Goal: Information Seeking & Learning: Check status

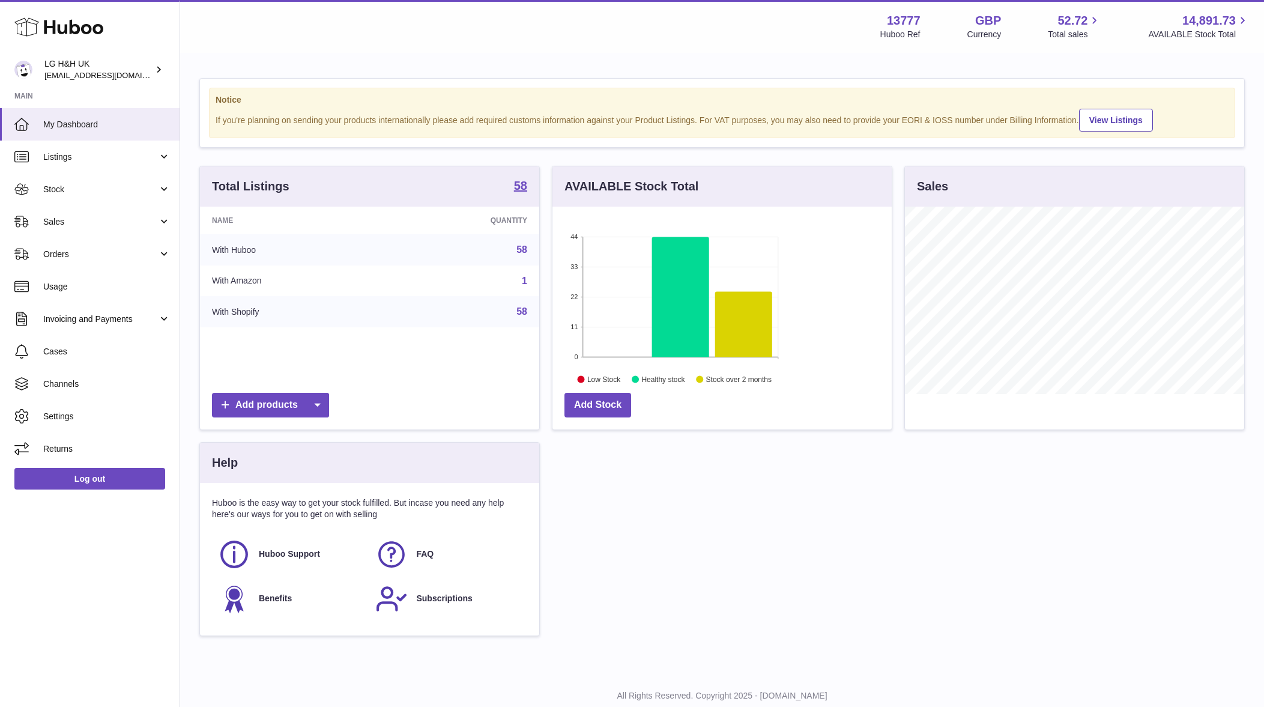
scroll to position [187, 339]
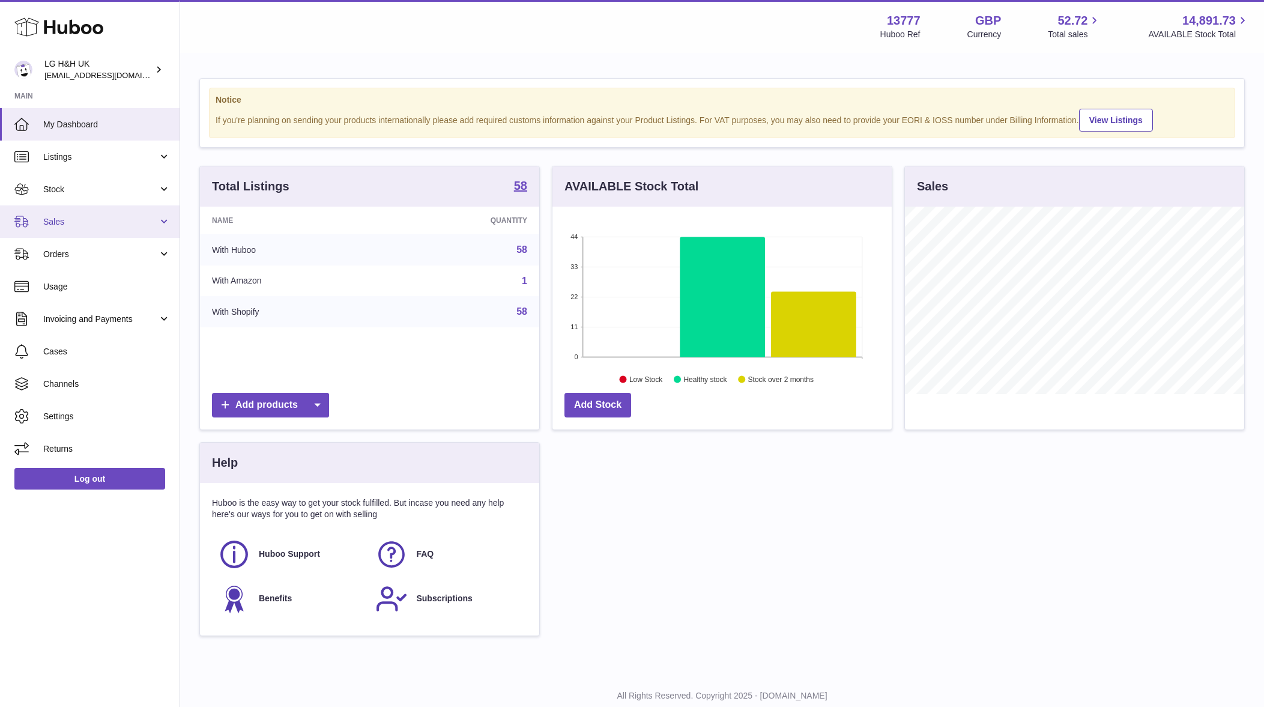
click at [63, 222] on span "Sales" at bounding box center [100, 221] width 115 height 11
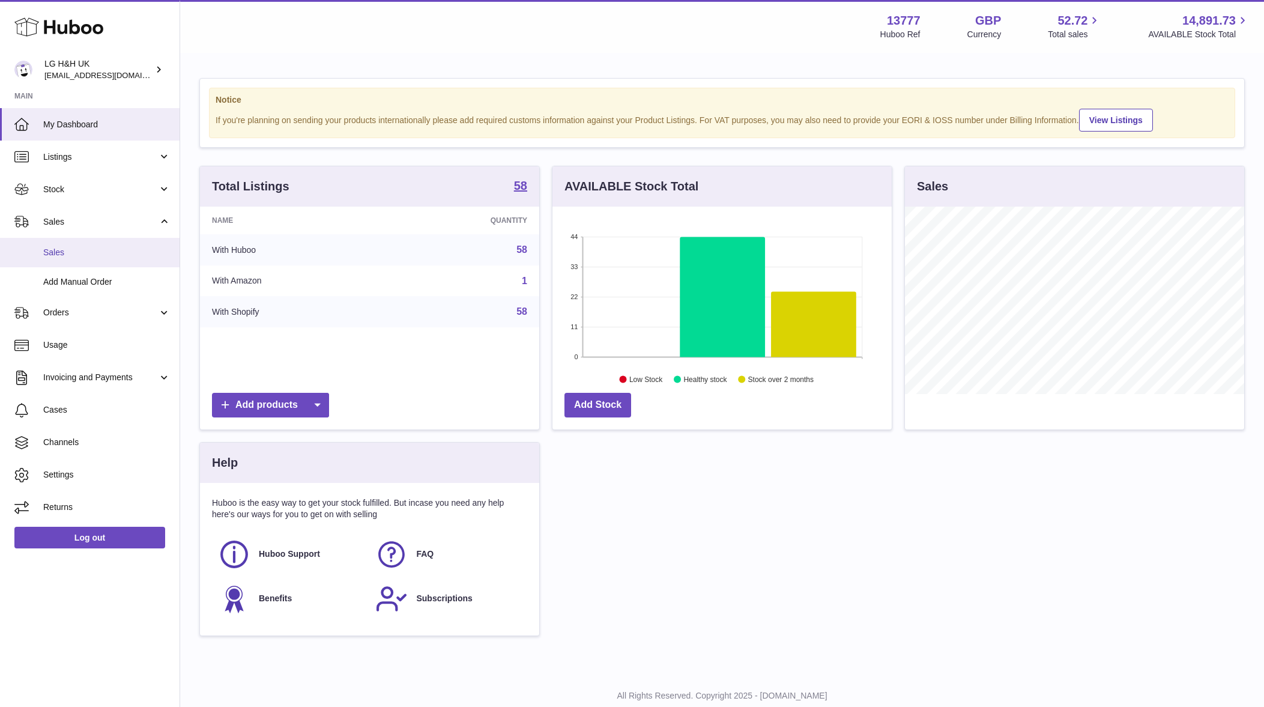
click at [79, 247] on span "Sales" at bounding box center [106, 252] width 127 height 11
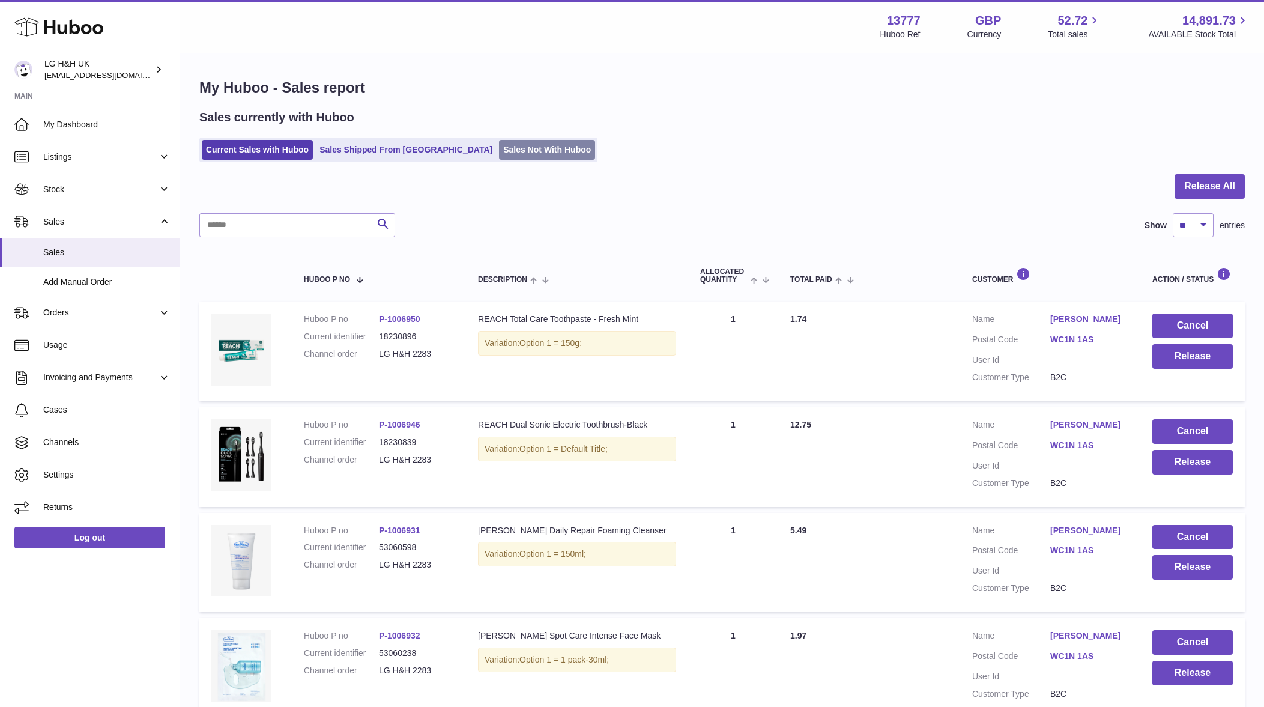
click at [507, 153] on link "Sales Not With Huboo" at bounding box center [547, 150] width 96 height 20
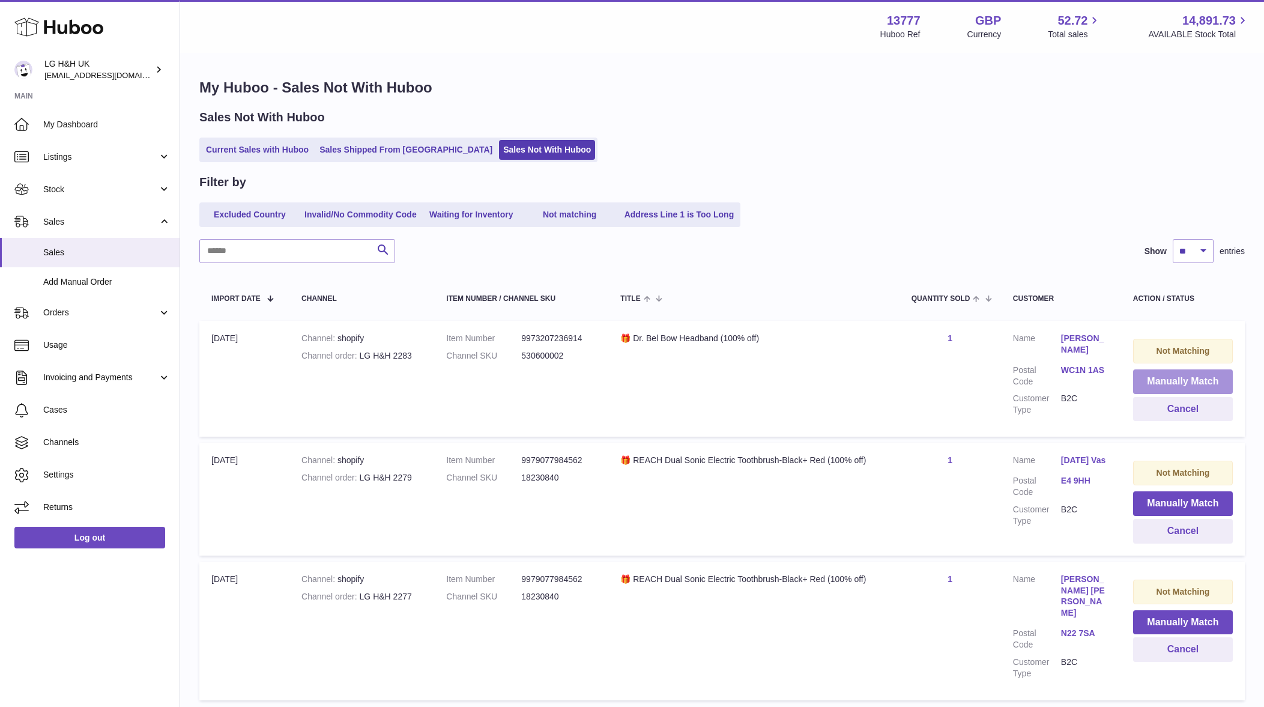
click at [1201, 375] on button "Manually Match" at bounding box center [1183, 381] width 100 height 25
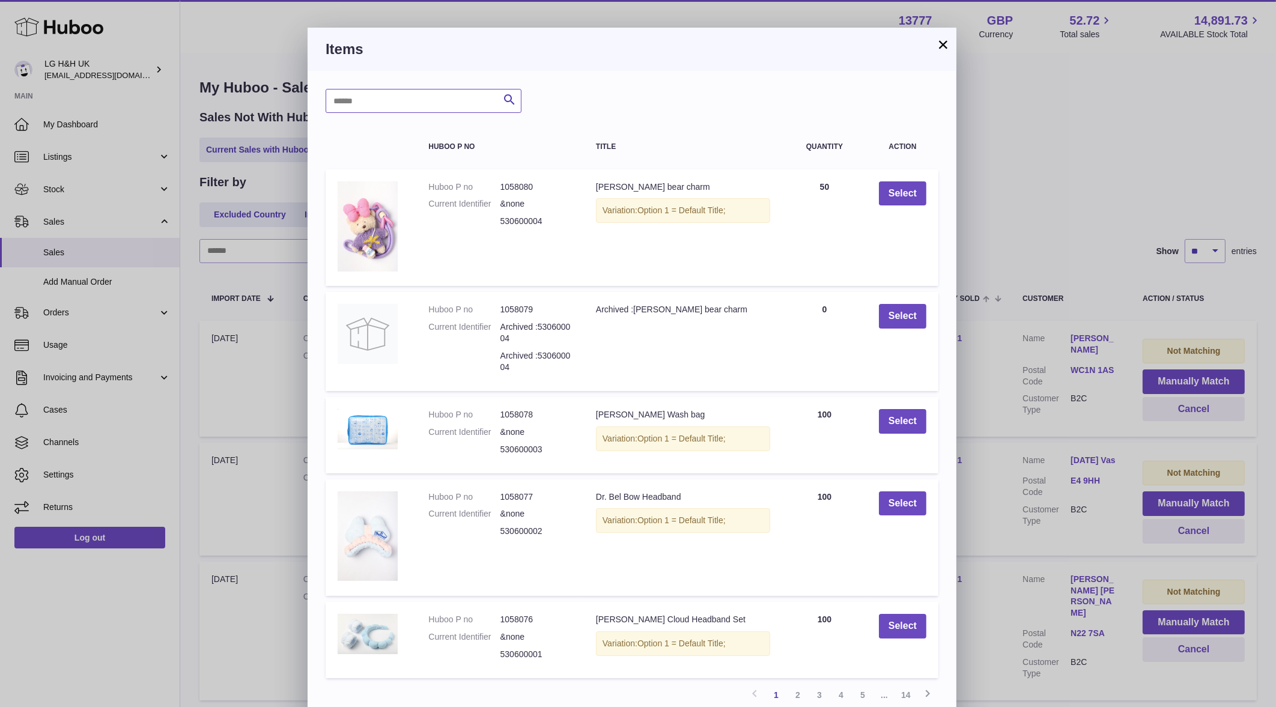
click at [402, 93] on input "text" at bounding box center [424, 101] width 196 height 24
paste input "*********"
type input "*********"
click at [504, 102] on icon "submit" at bounding box center [509, 99] width 14 height 15
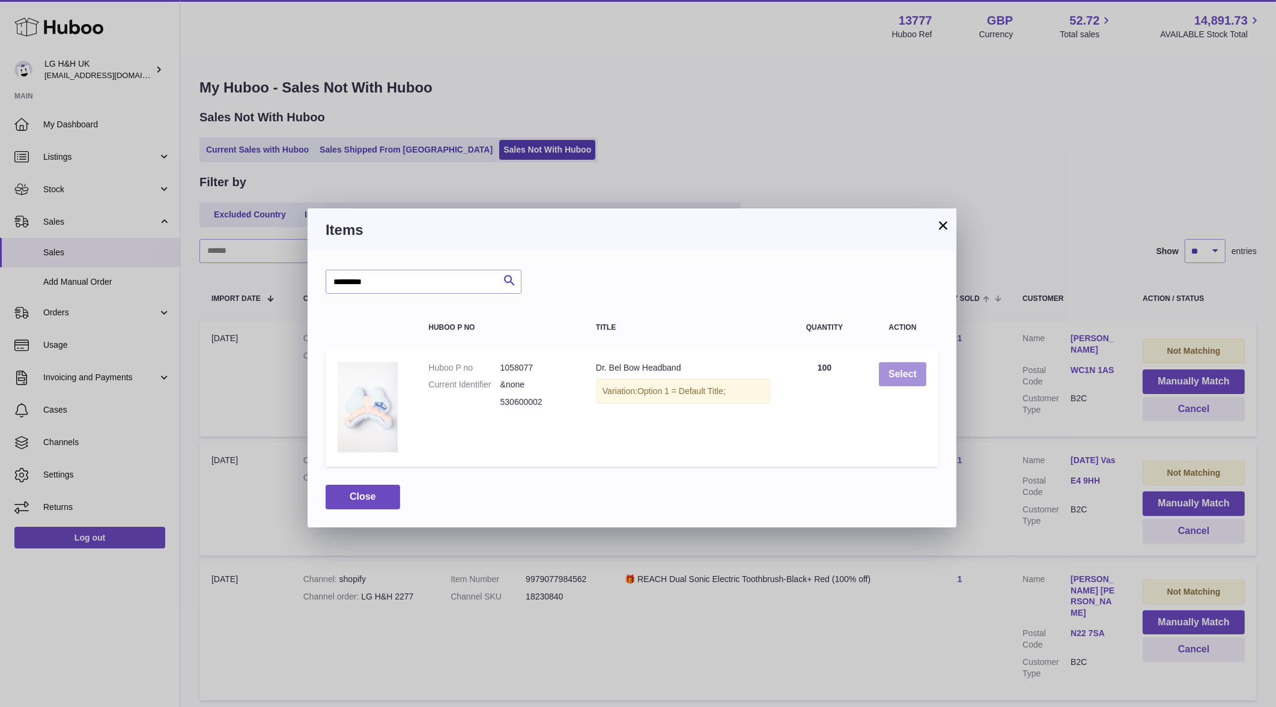
click at [885, 375] on button "Select" at bounding box center [902, 374] width 47 height 25
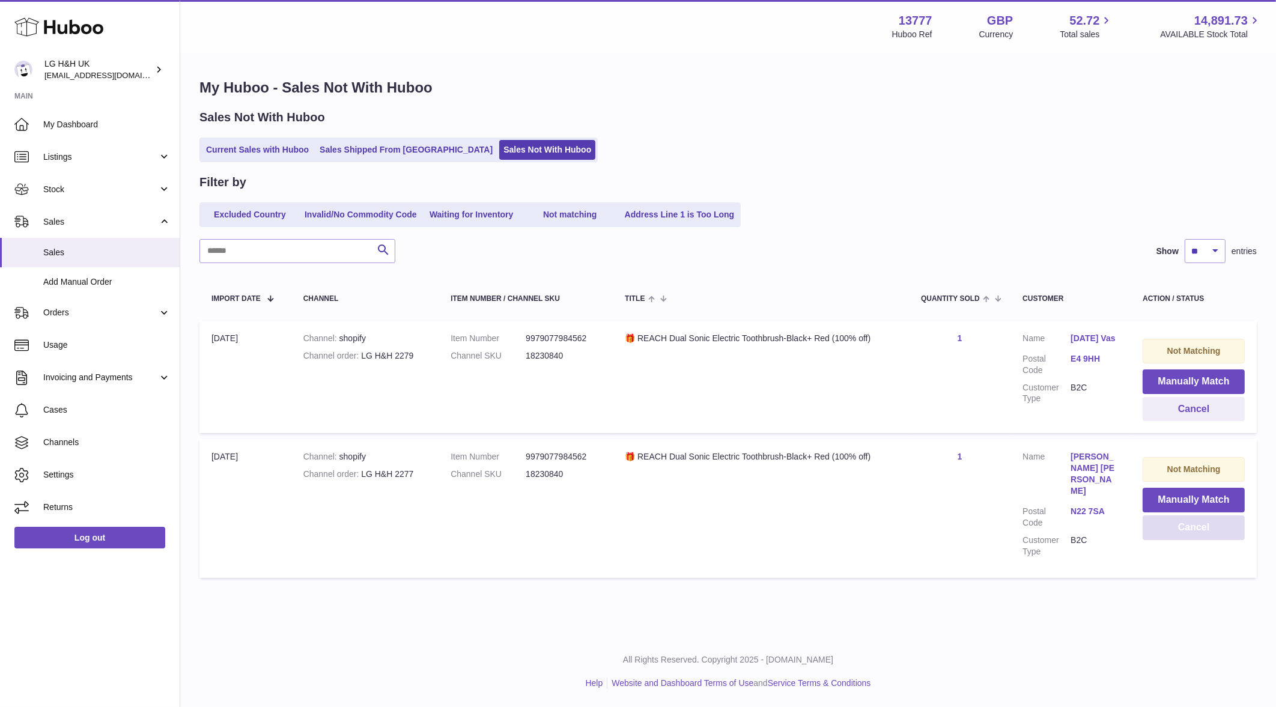
click at [1224, 534] on button "Cancel" at bounding box center [1193, 527] width 102 height 25
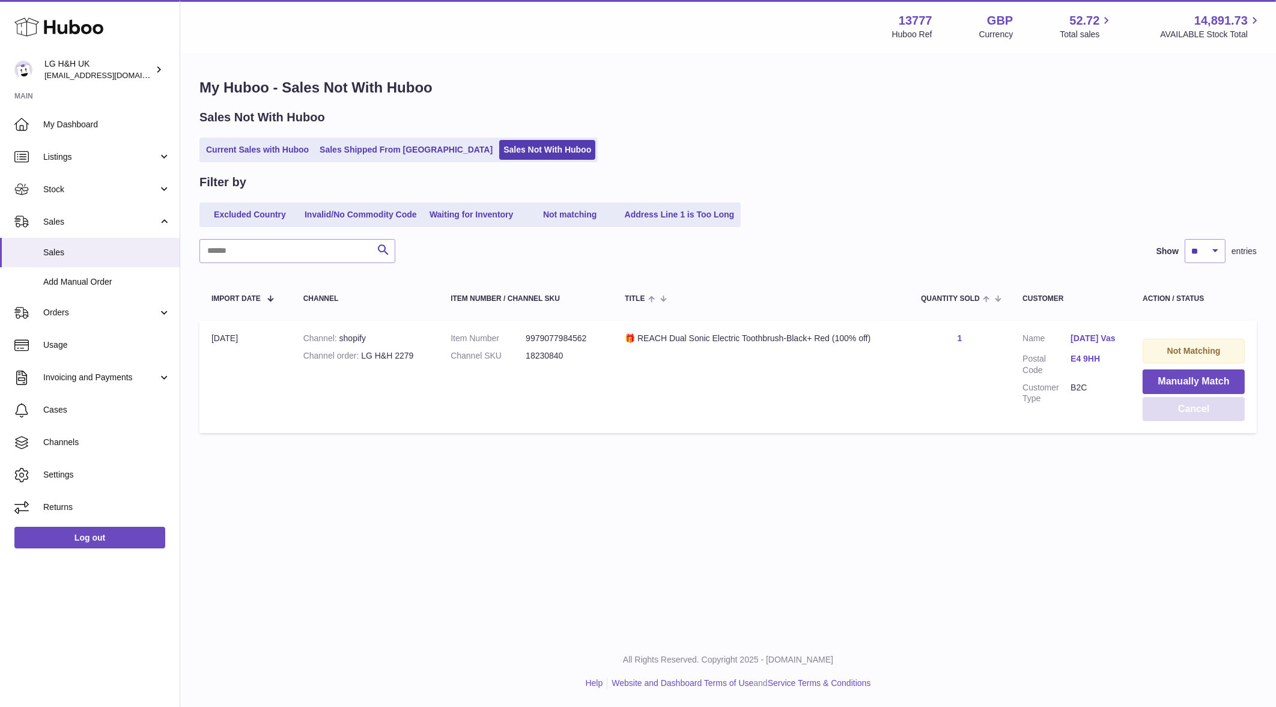
click at [1172, 405] on button "Cancel" at bounding box center [1193, 409] width 102 height 25
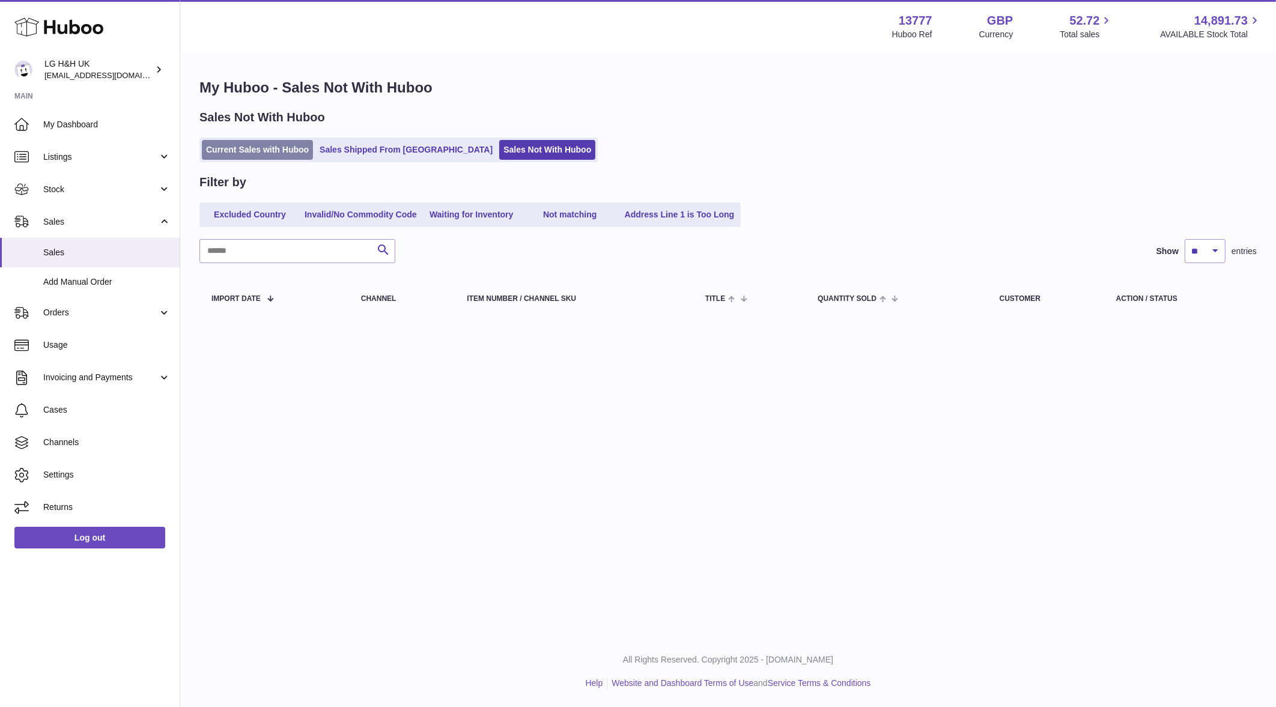
click at [256, 156] on link "Current Sales with Huboo" at bounding box center [257, 150] width 111 height 20
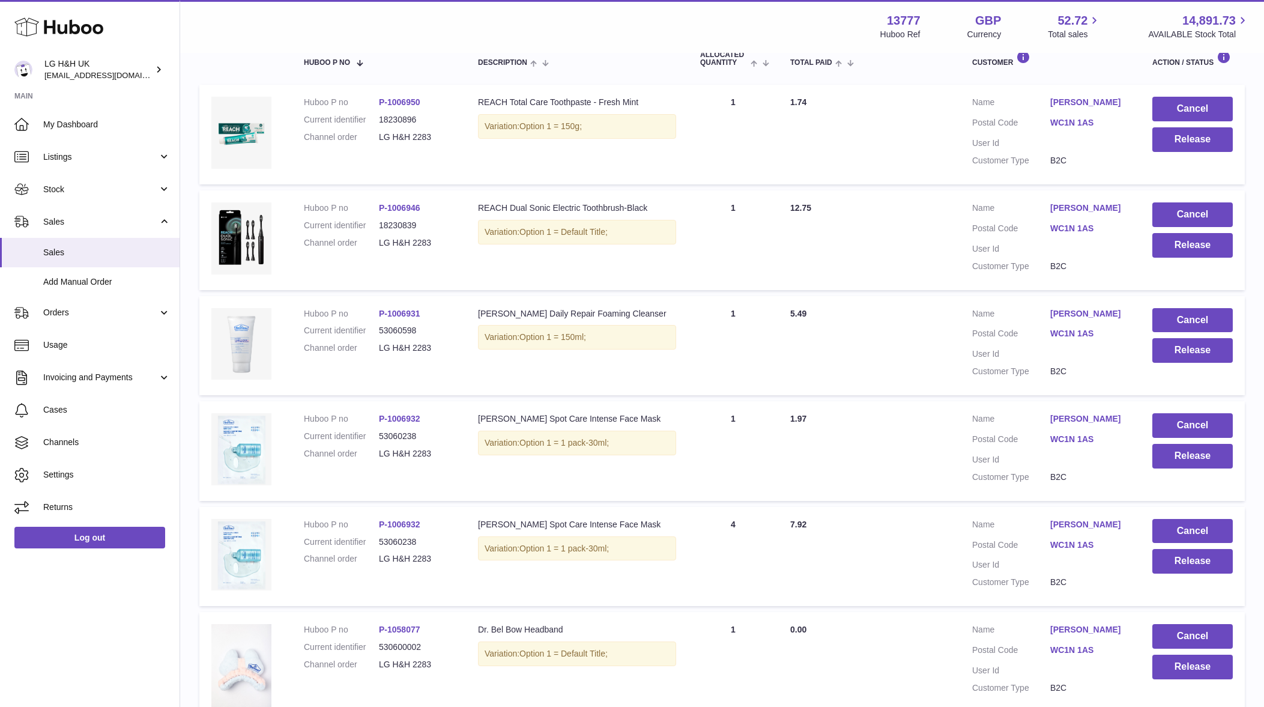
scroll to position [300, 0]
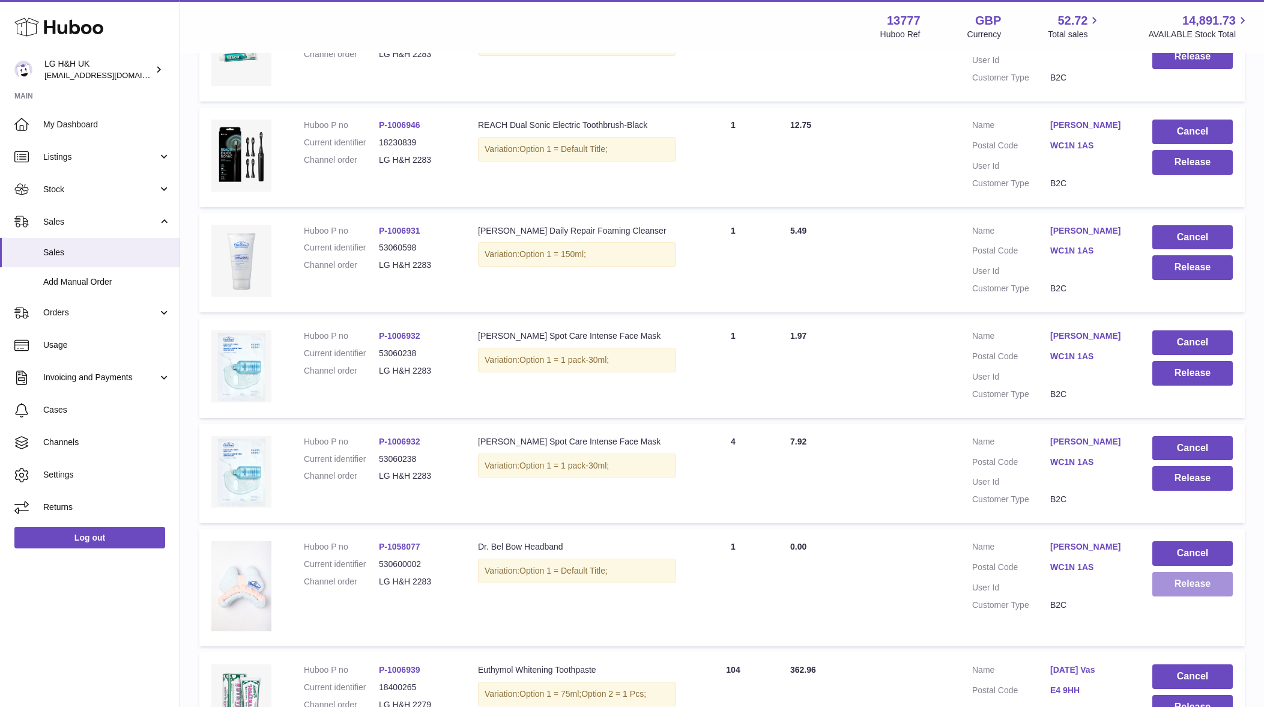
click at [1222, 578] on button "Release" at bounding box center [1192, 584] width 80 height 25
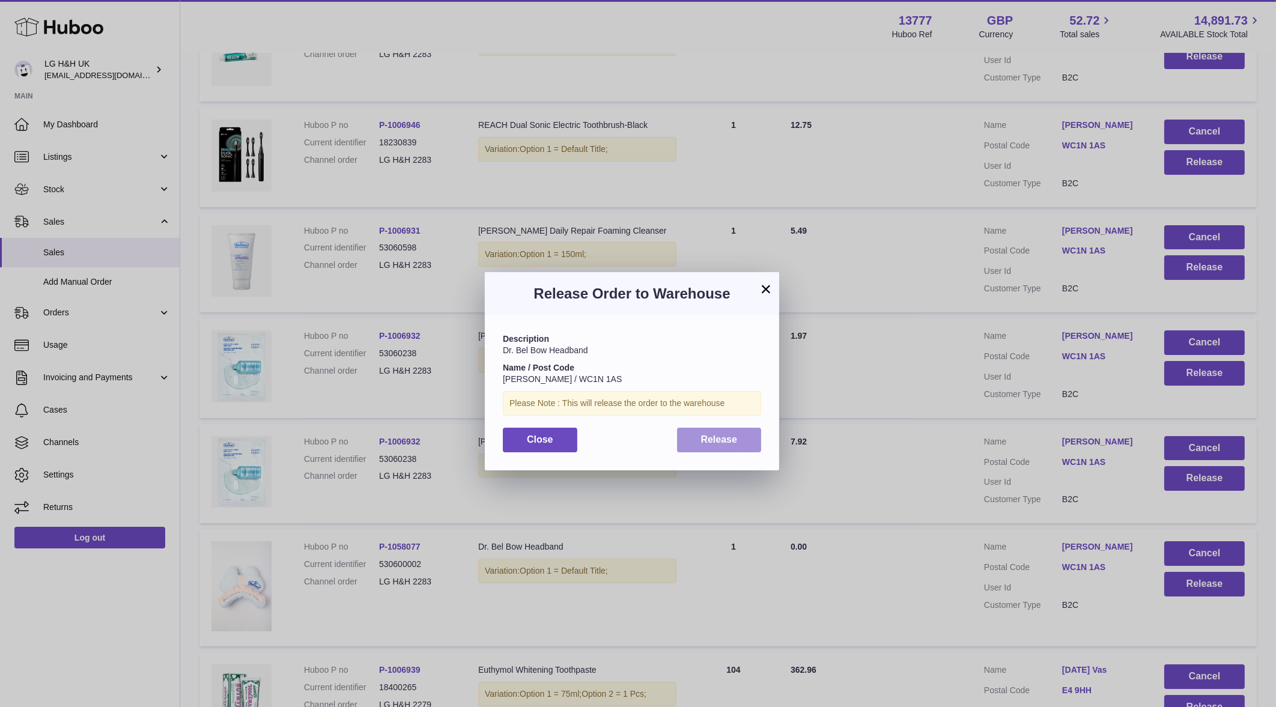
click at [731, 450] on button "Release" at bounding box center [719, 440] width 85 height 25
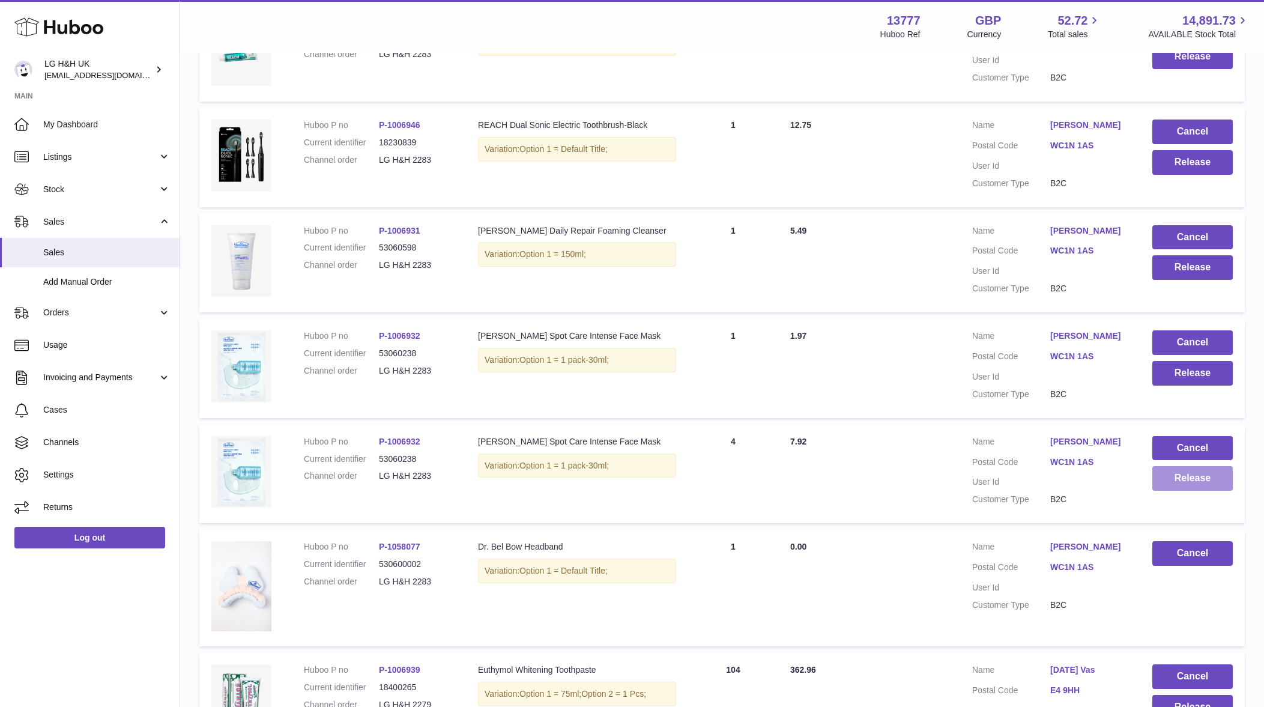
click at [1180, 483] on button "Release" at bounding box center [1192, 478] width 80 height 25
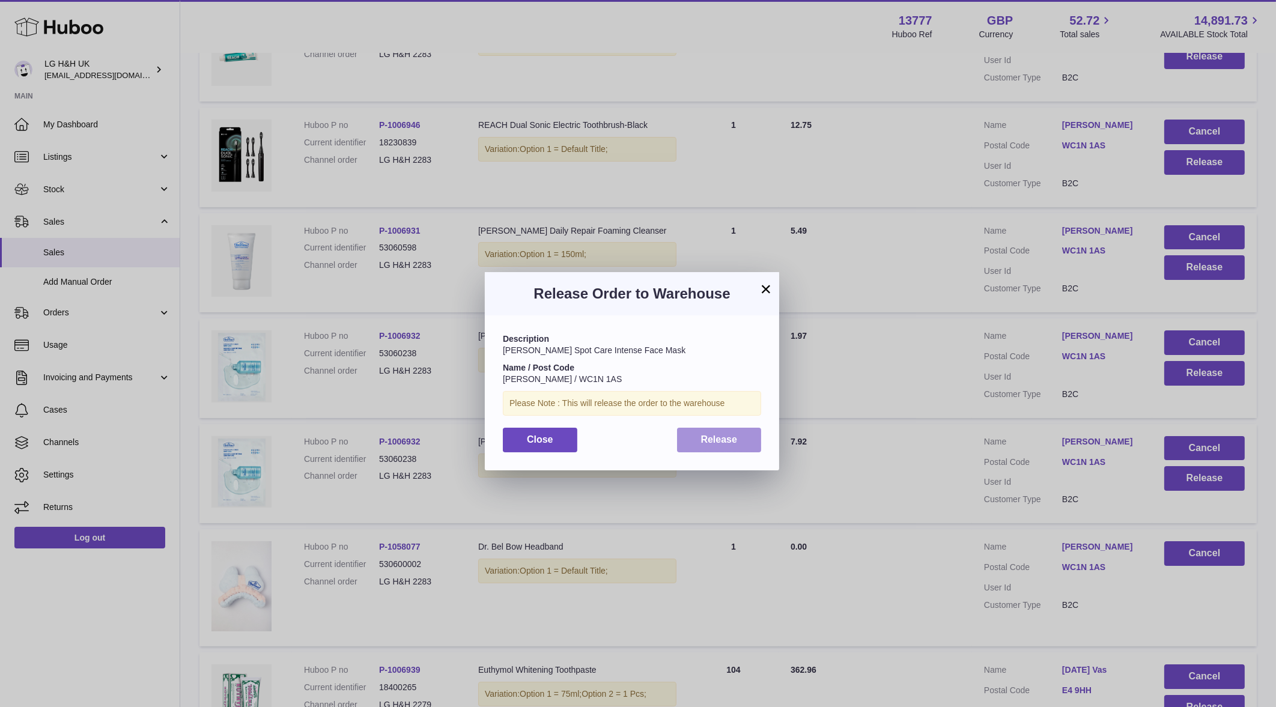
click at [756, 437] on button "Release" at bounding box center [719, 440] width 85 height 25
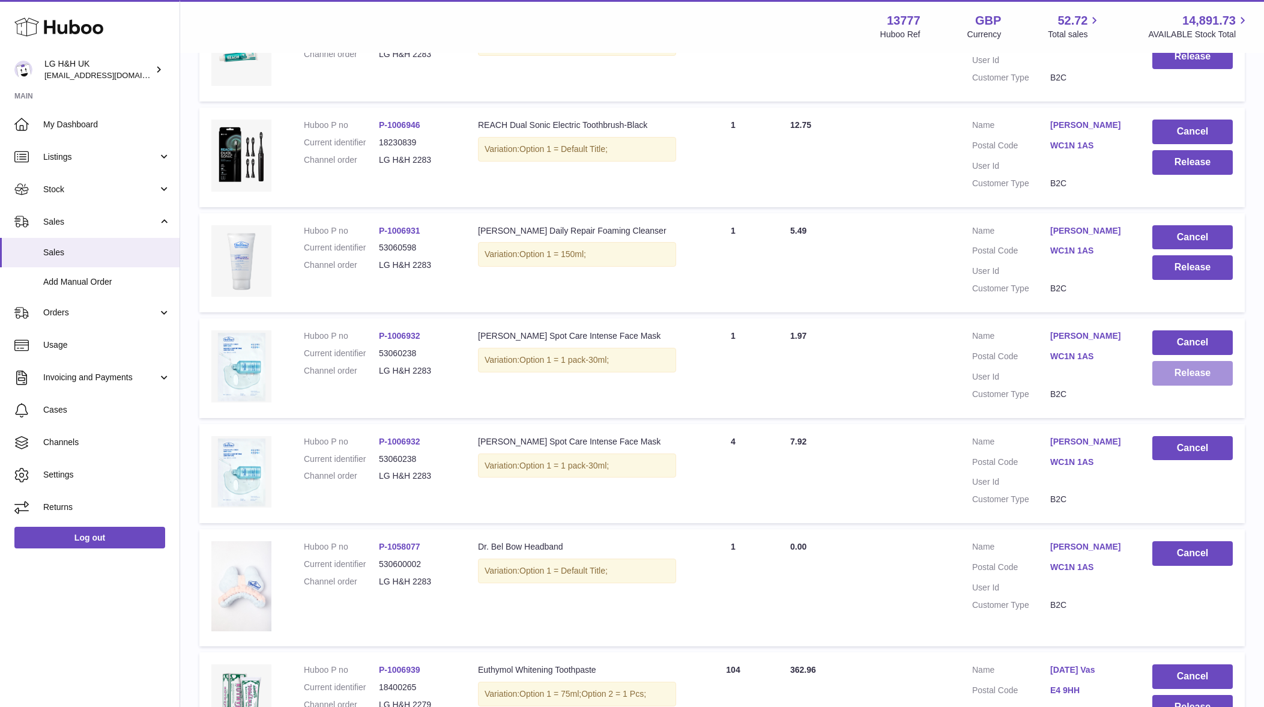
click at [1204, 373] on button "Release" at bounding box center [1192, 373] width 80 height 25
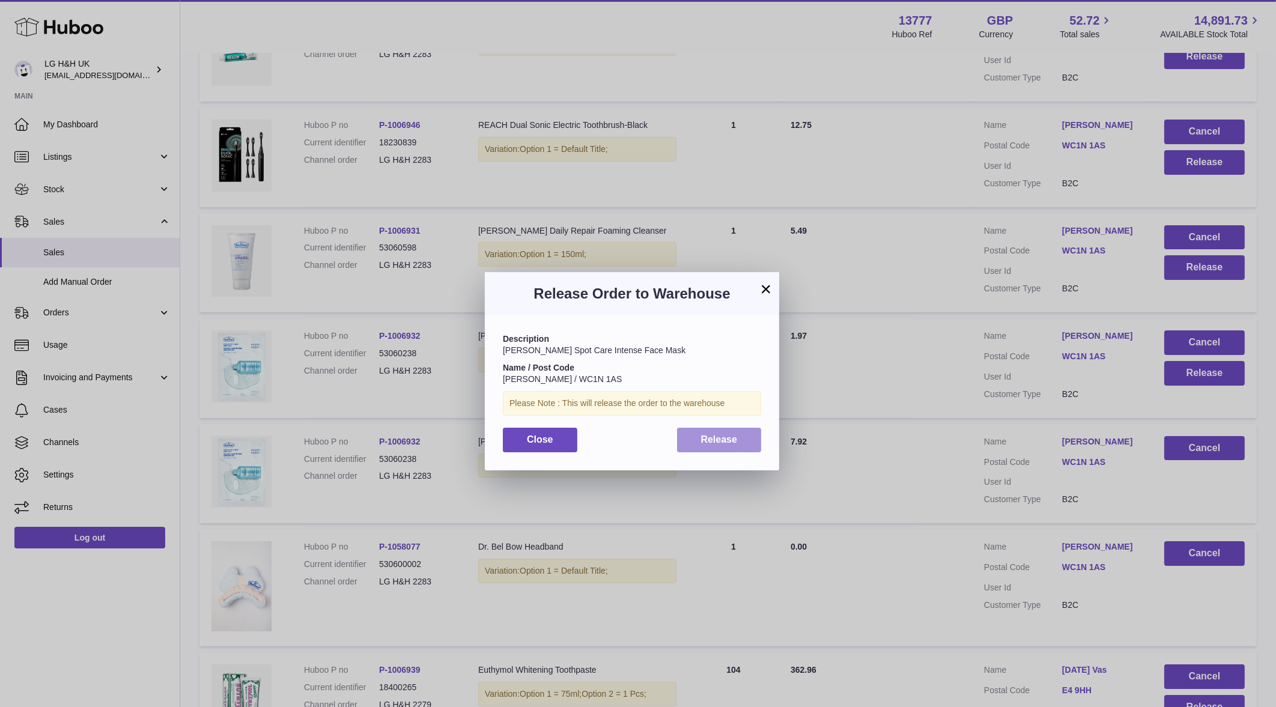
click at [719, 438] on span "Release" at bounding box center [719, 439] width 37 height 10
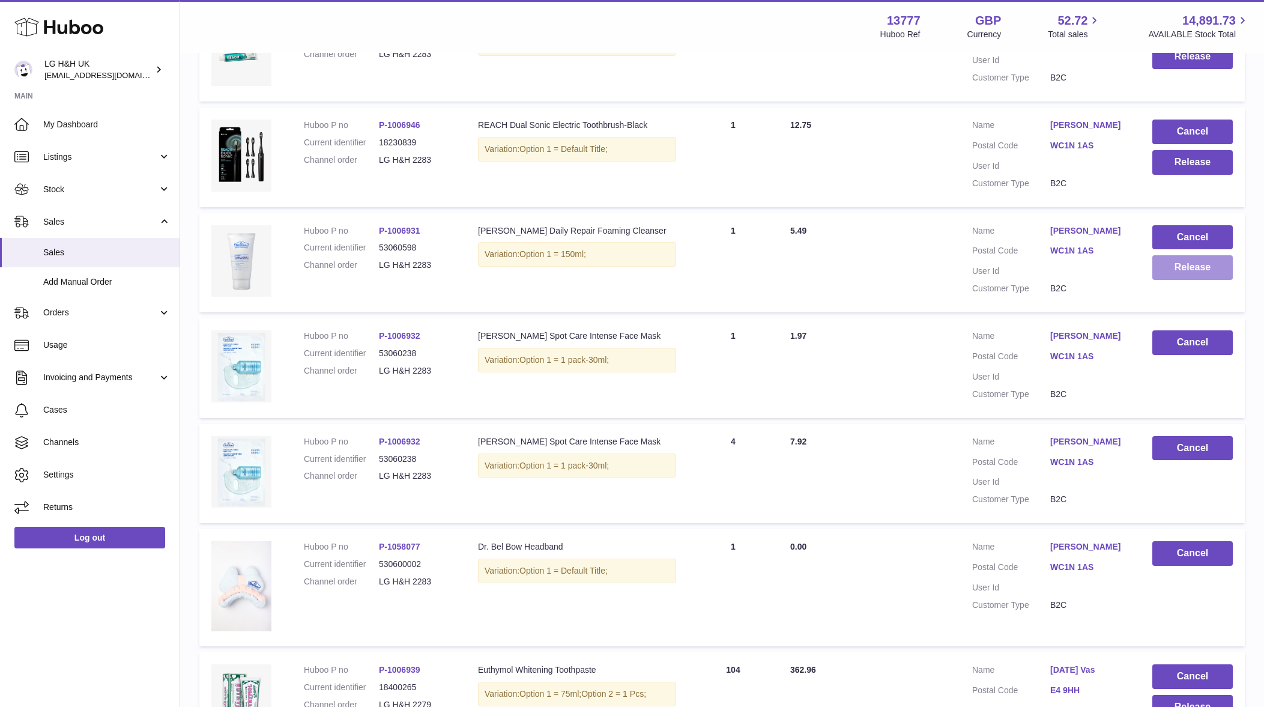
click at [1184, 259] on button "Release" at bounding box center [1192, 267] width 80 height 25
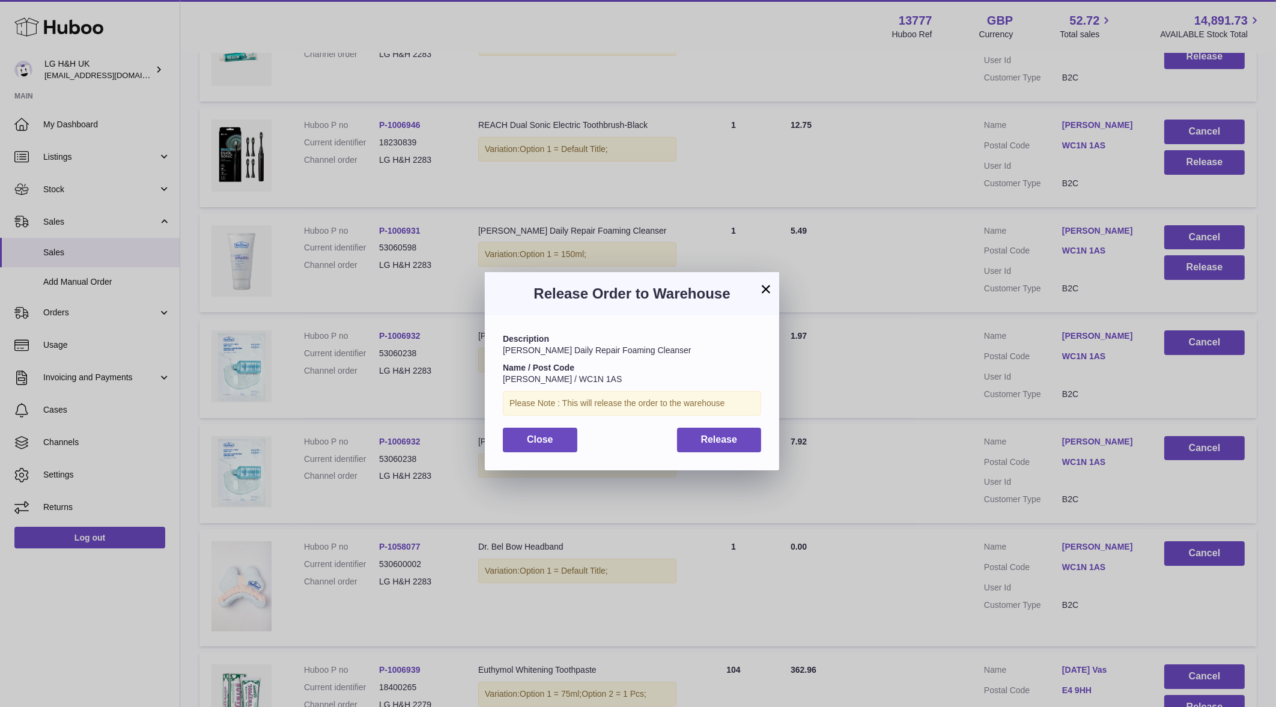
click at [769, 441] on div "Description Dr. Belmeur Daily Repair Foaming Cleanser Name / Post Code Juyoung …" at bounding box center [632, 392] width 294 height 154
click at [762, 437] on div "Description Dr. Belmeur Daily Repair Foaming Cleanser Name / Post Code Juyoung …" at bounding box center [632, 392] width 294 height 154
click at [755, 435] on button "Release" at bounding box center [719, 440] width 85 height 25
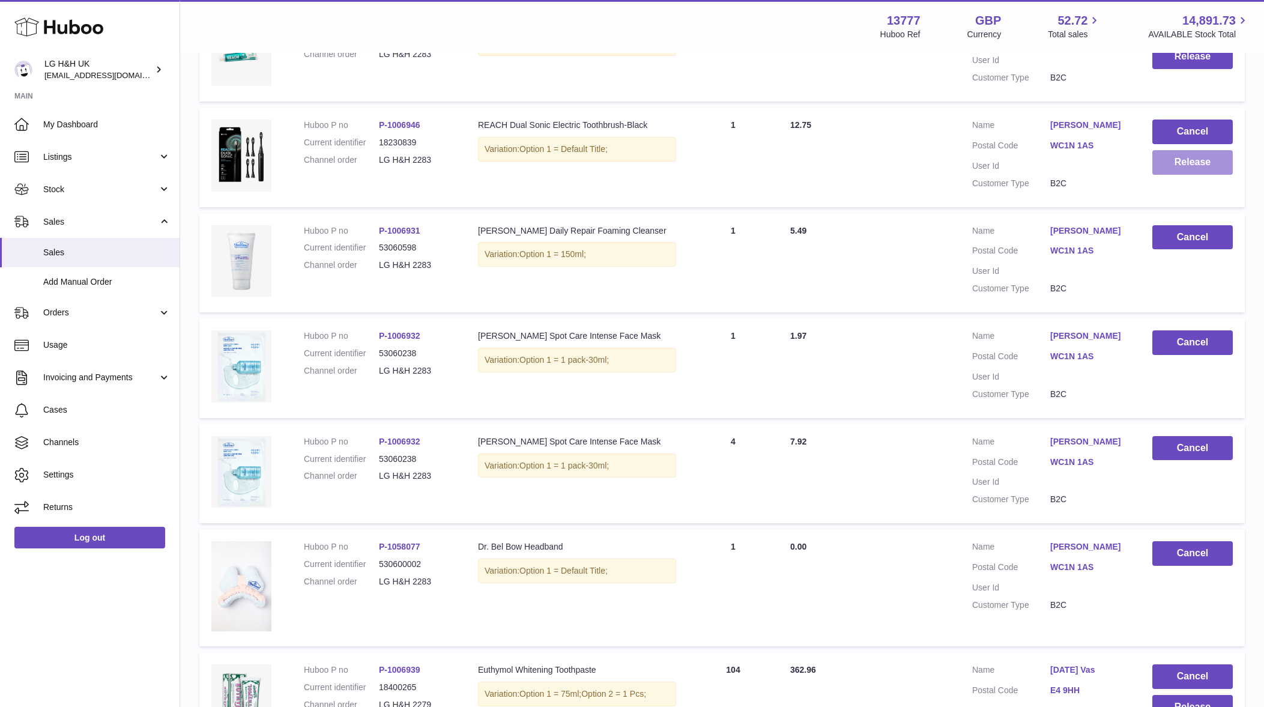
click at [1213, 163] on button "Release" at bounding box center [1192, 162] width 80 height 25
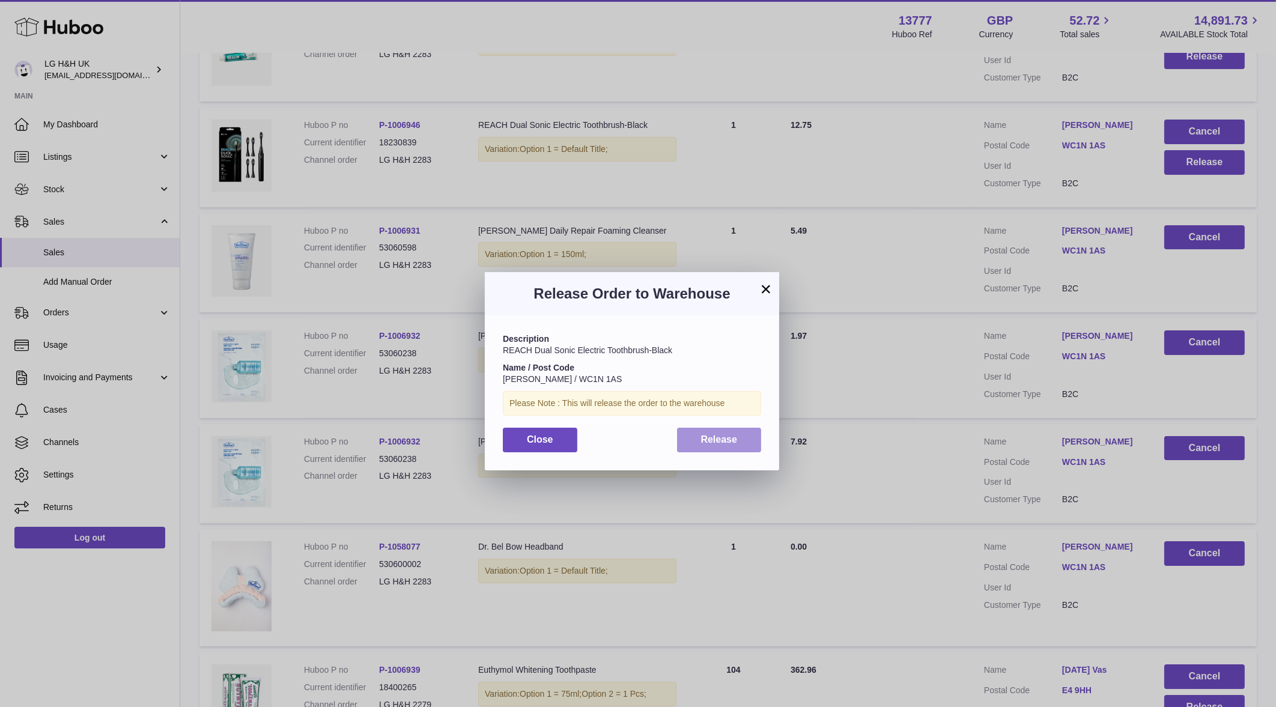
click at [750, 437] on button "Release" at bounding box center [719, 440] width 85 height 25
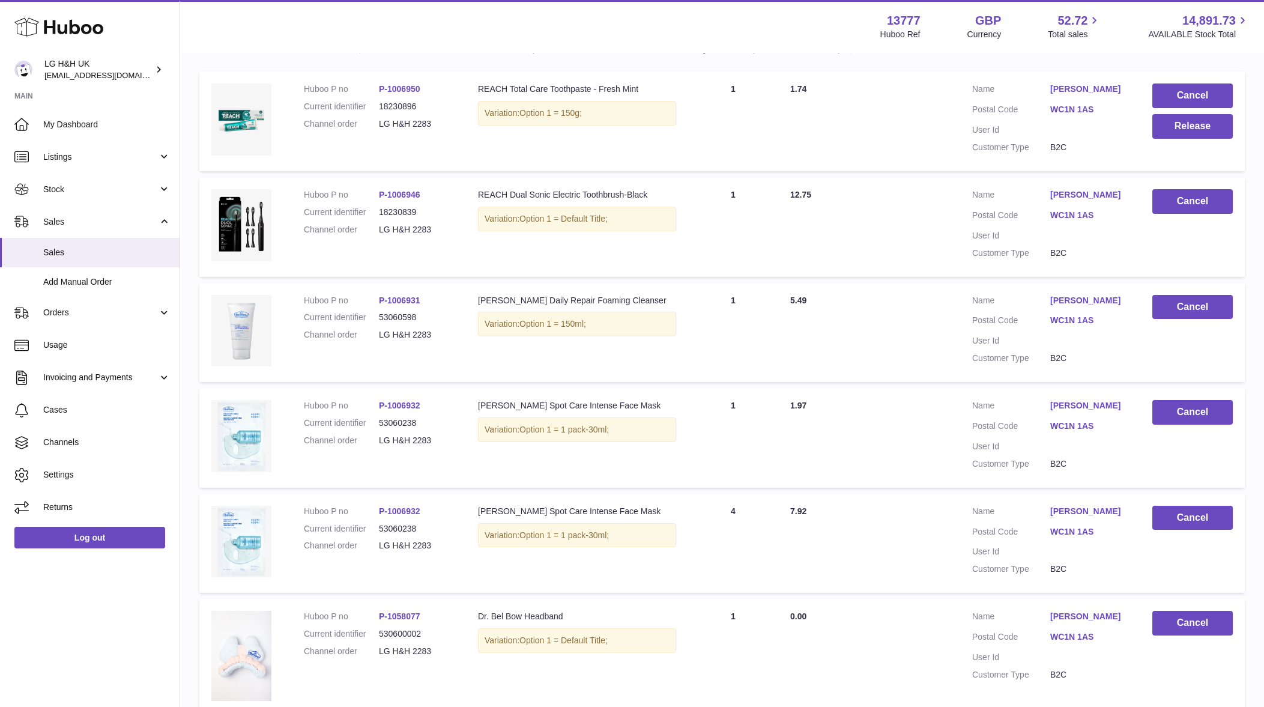
scroll to position [74, 0]
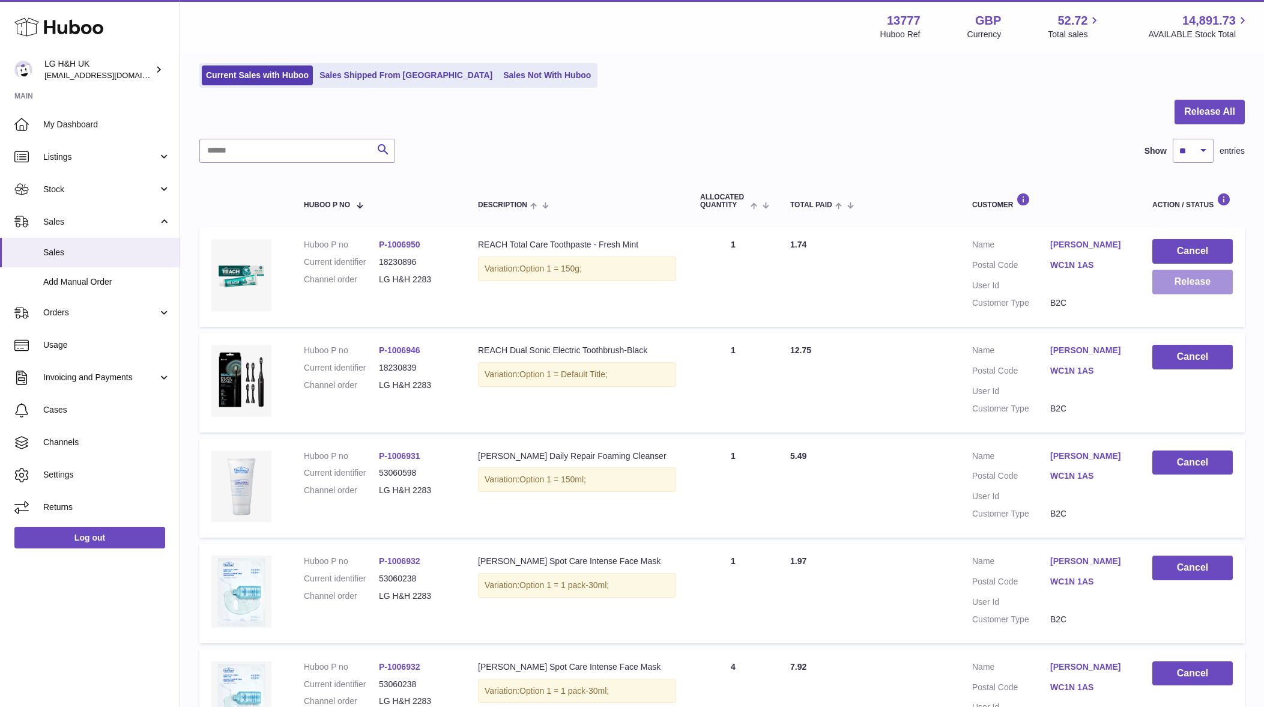
click at [1159, 291] on button "Release" at bounding box center [1192, 282] width 80 height 25
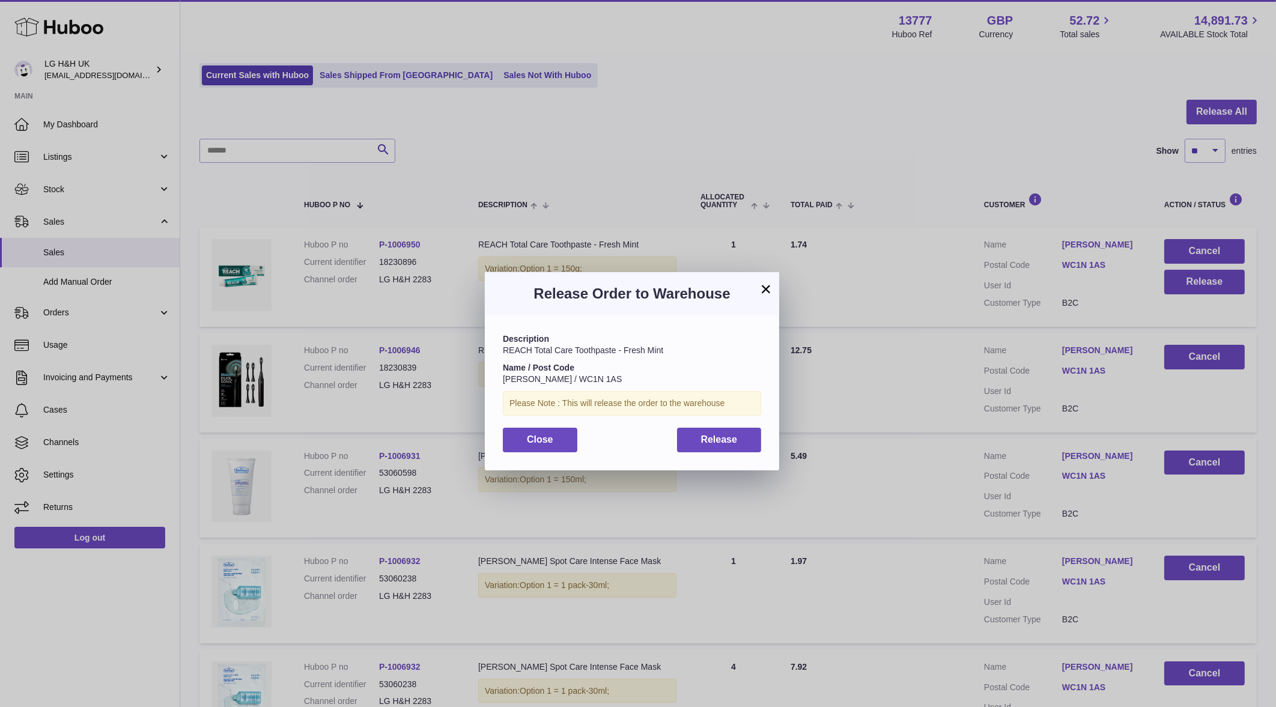
click at [771, 433] on div "Description REACH Total Care Toothpaste - Fresh Mint Name / Post Code Juyoung L…" at bounding box center [632, 392] width 294 height 154
click at [754, 440] on button "Release" at bounding box center [719, 440] width 85 height 25
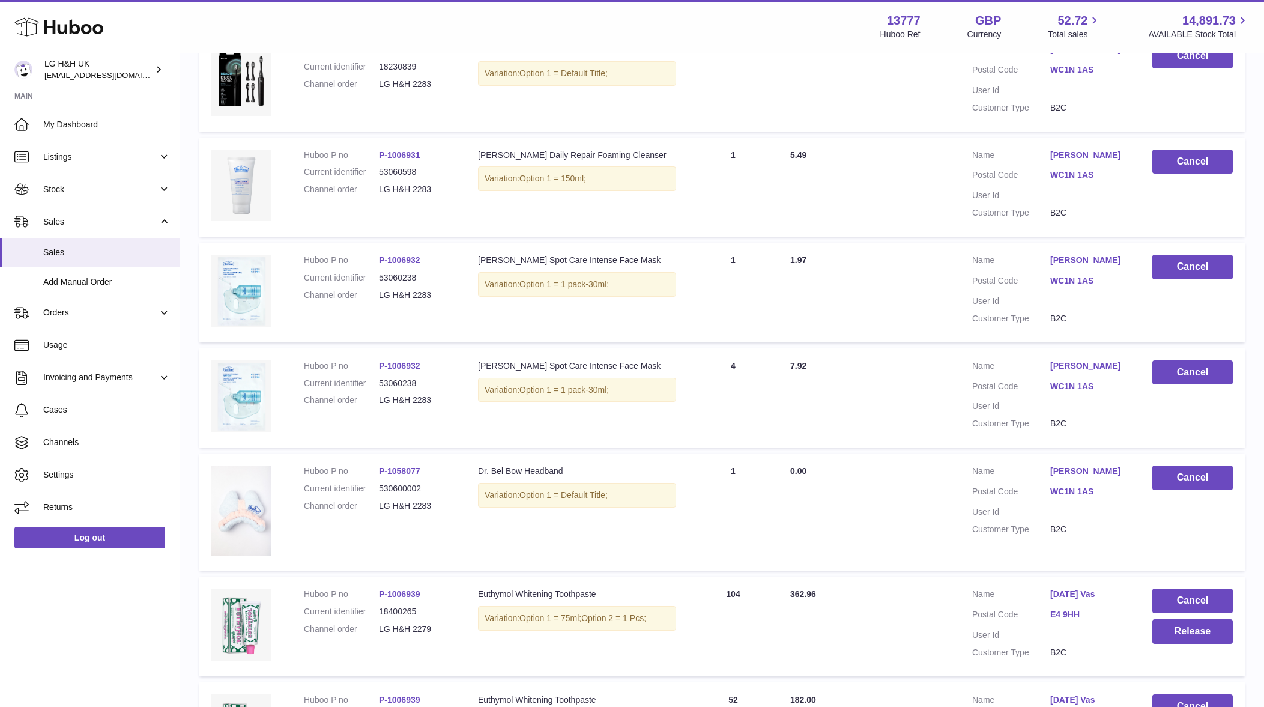
scroll to position [676, 0]
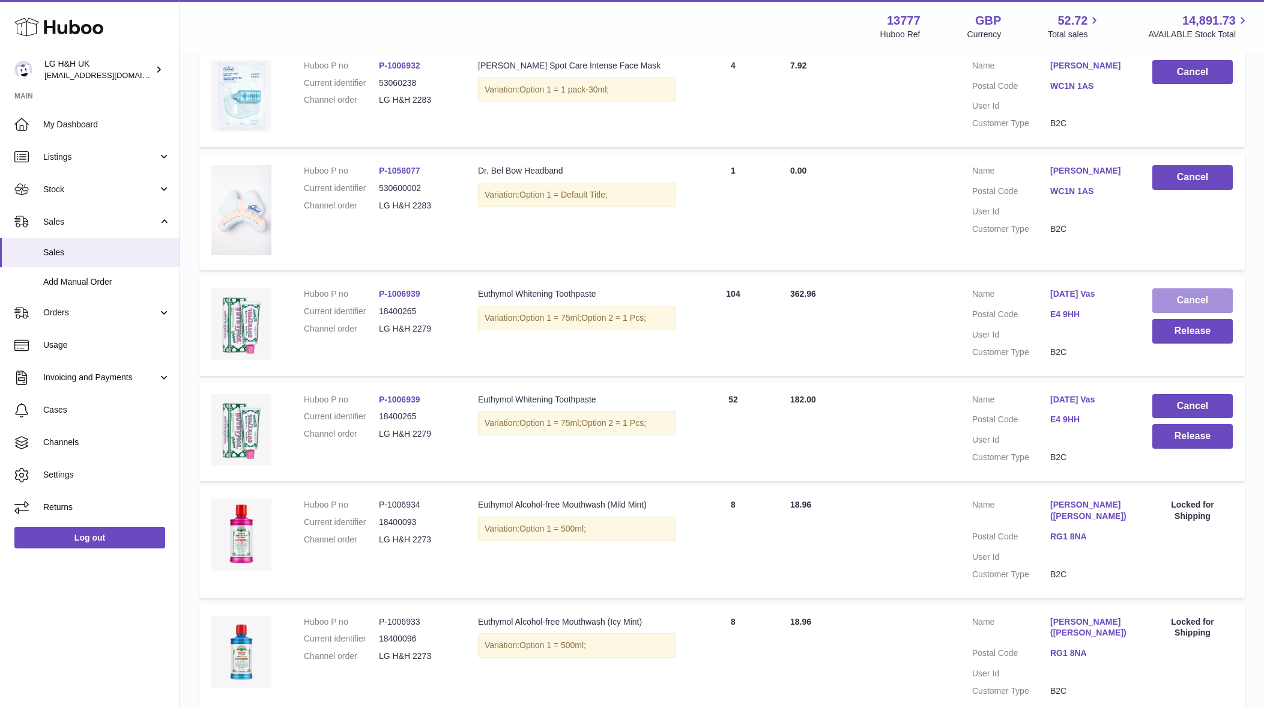
click at [1163, 288] on button "Cancel" at bounding box center [1192, 300] width 80 height 25
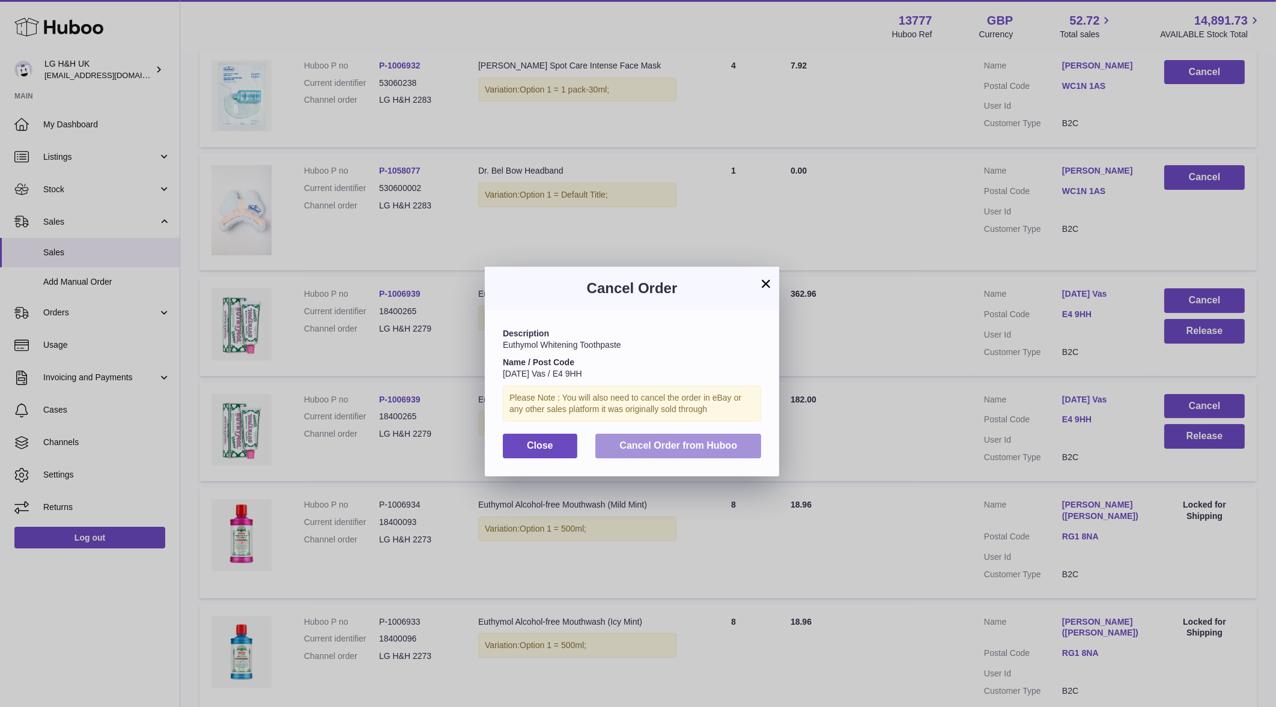
click at [646, 443] on span "Cancel Order from Huboo" at bounding box center [678, 445] width 118 height 10
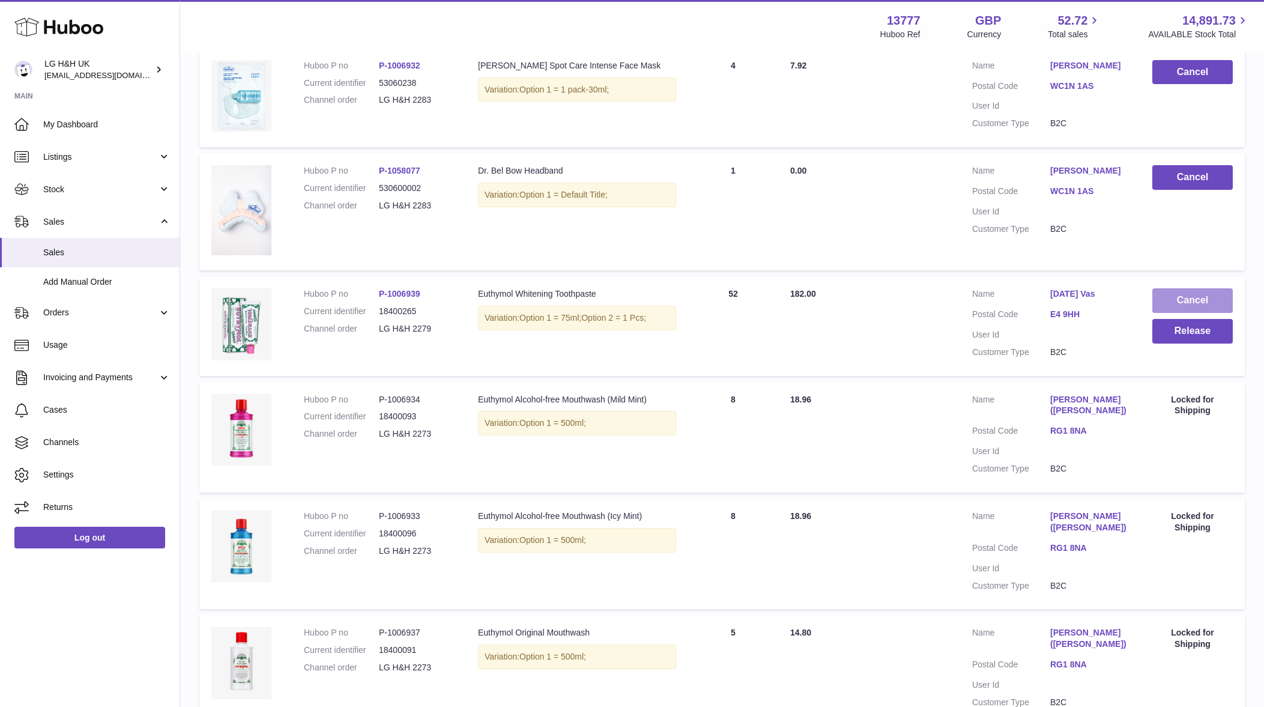
click at [1191, 288] on button "Cancel" at bounding box center [1192, 300] width 80 height 25
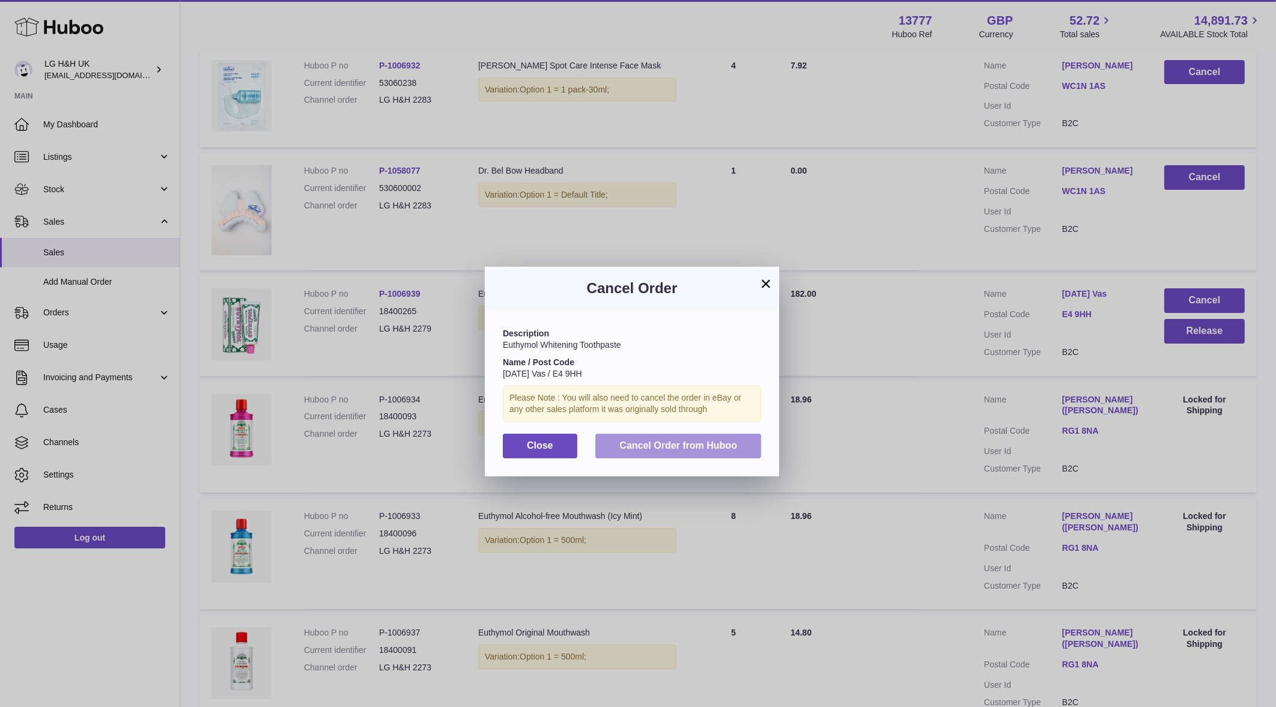
click at [691, 450] on button "Cancel Order from Huboo" at bounding box center [678, 446] width 166 height 25
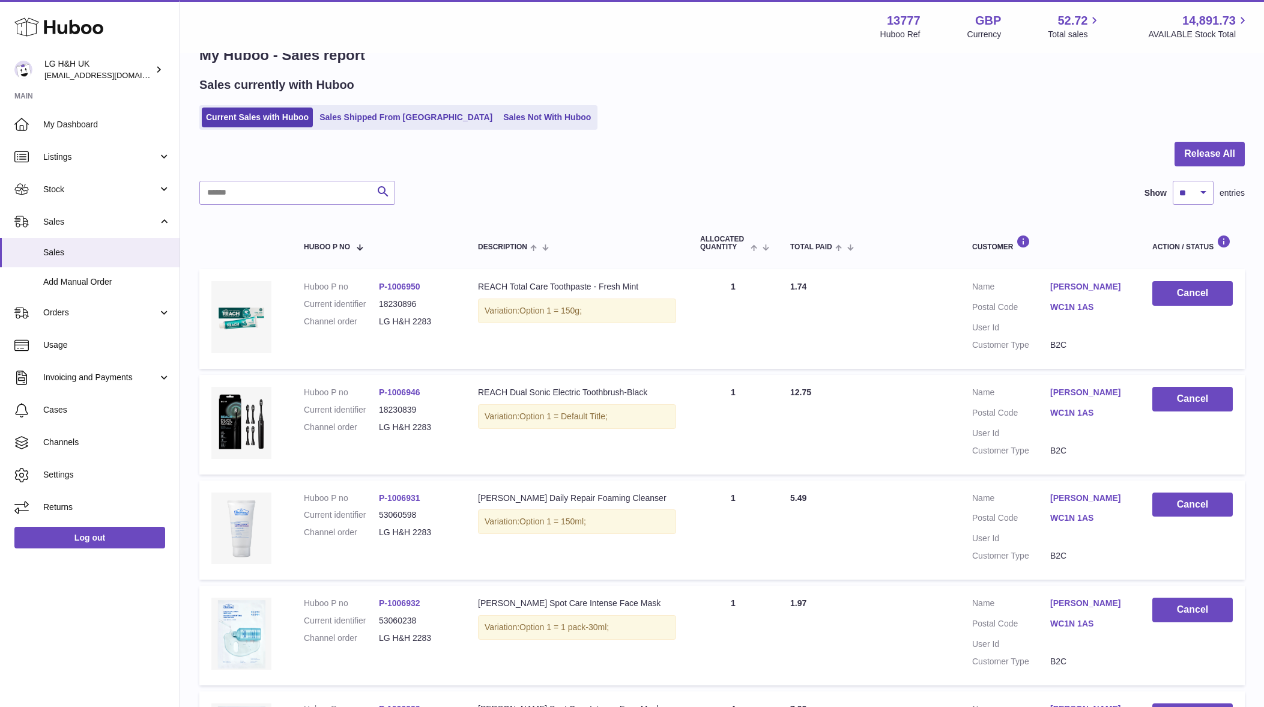
scroll to position [0, 0]
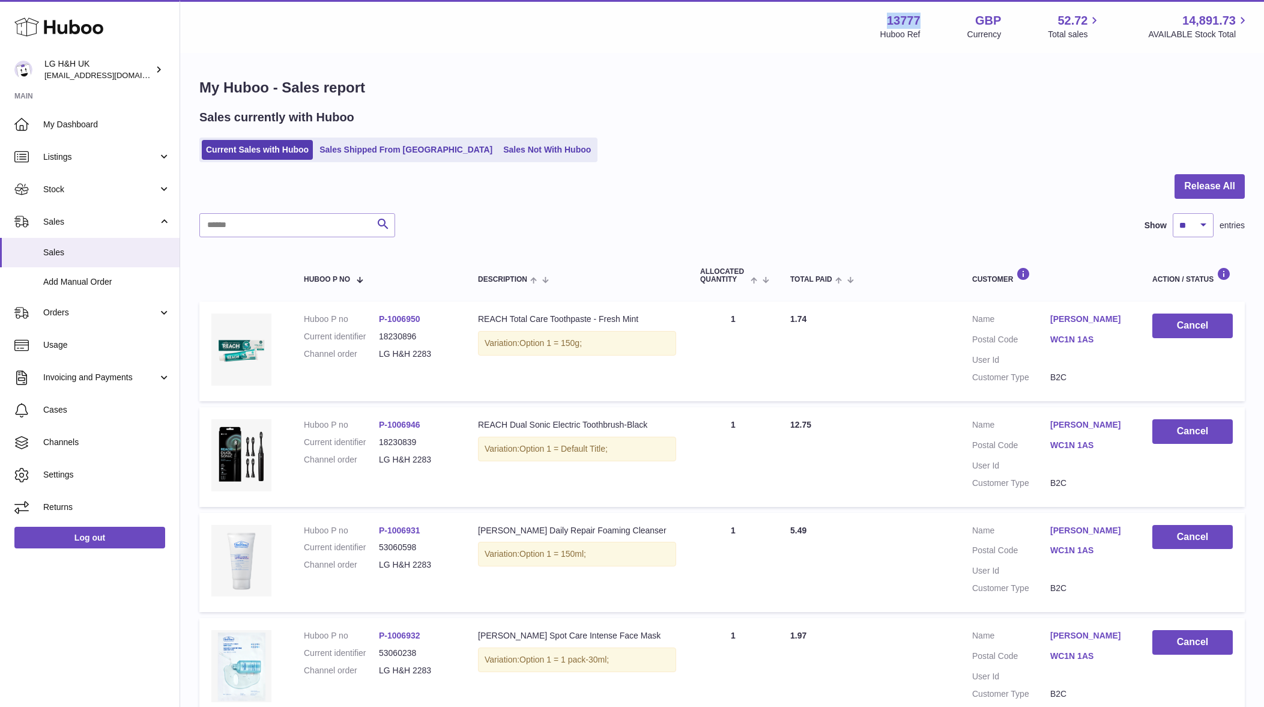
drag, startPoint x: 927, startPoint y: 17, endPoint x: 881, endPoint y: 16, distance: 45.6
click at [881, 16] on div "13777 Huboo Ref GBP Currency 52.72 Total sales 14,891.73 AVAILABLE Stock Total" at bounding box center [1064, 27] width 369 height 28
copy strong "13777"
click at [102, 75] on span "[EMAIL_ADDRESS][DOMAIN_NAME]" at bounding box center [110, 75] width 132 height 10
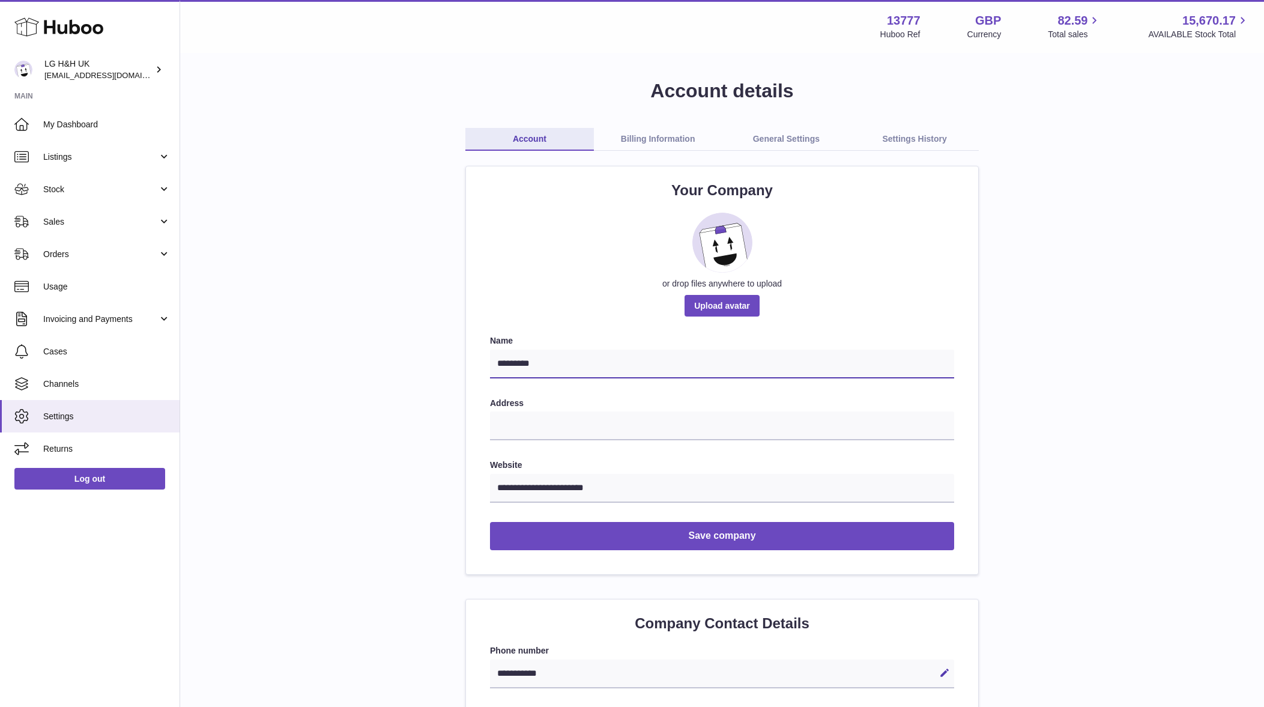
click at [547, 360] on input "*********" at bounding box center [722, 364] width 464 height 29
click at [548, 360] on input "*********" at bounding box center [722, 364] width 464 height 29
click at [548, 359] on input "*********" at bounding box center [722, 364] width 464 height 29
drag, startPoint x: 548, startPoint y: 359, endPoint x: 476, endPoint y: 359, distance: 72.1
click at [476, 359] on div "**********" at bounding box center [722, 370] width 512 height 408
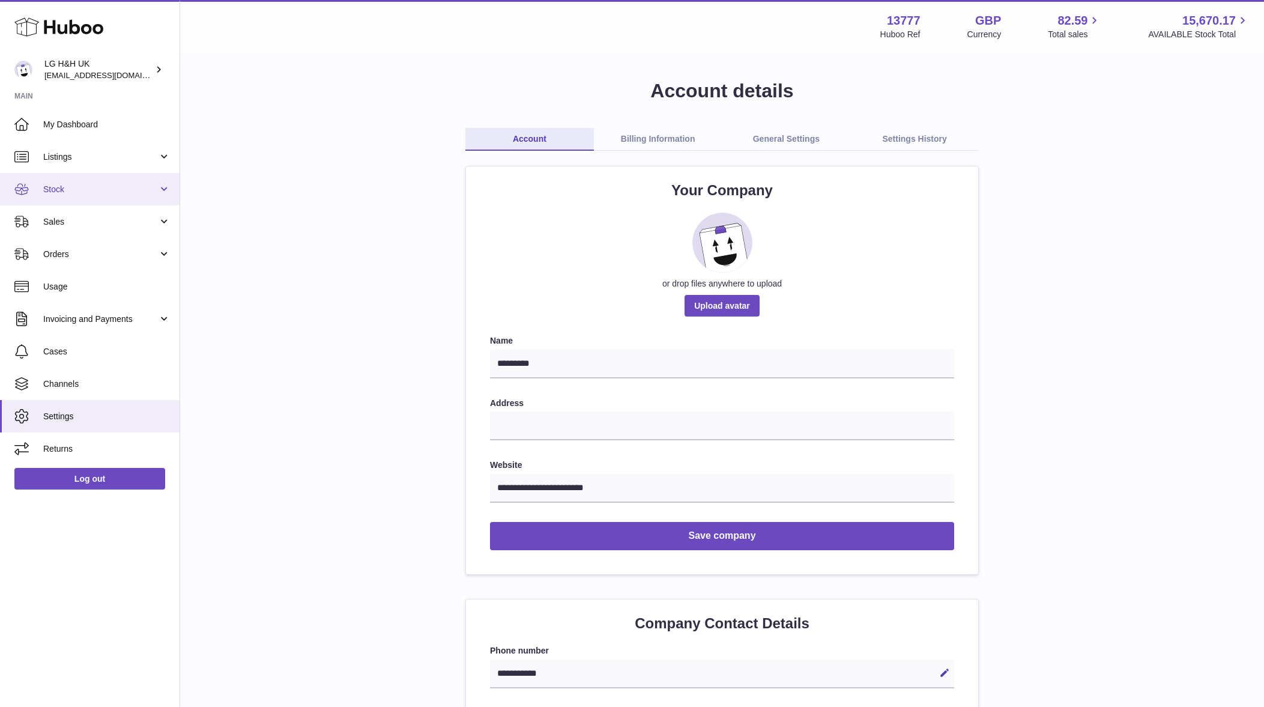
click at [125, 181] on link "Stock" at bounding box center [90, 189] width 180 height 32
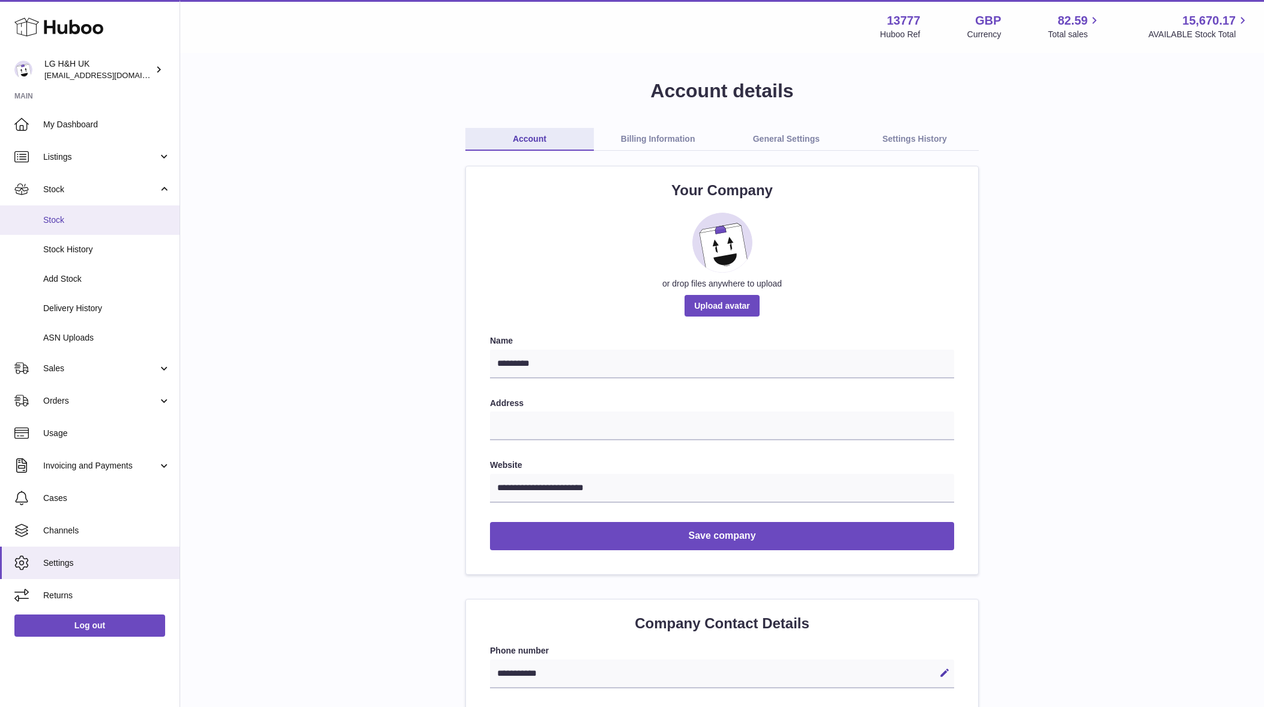
click at [102, 220] on span "Stock" at bounding box center [106, 219] width 127 height 11
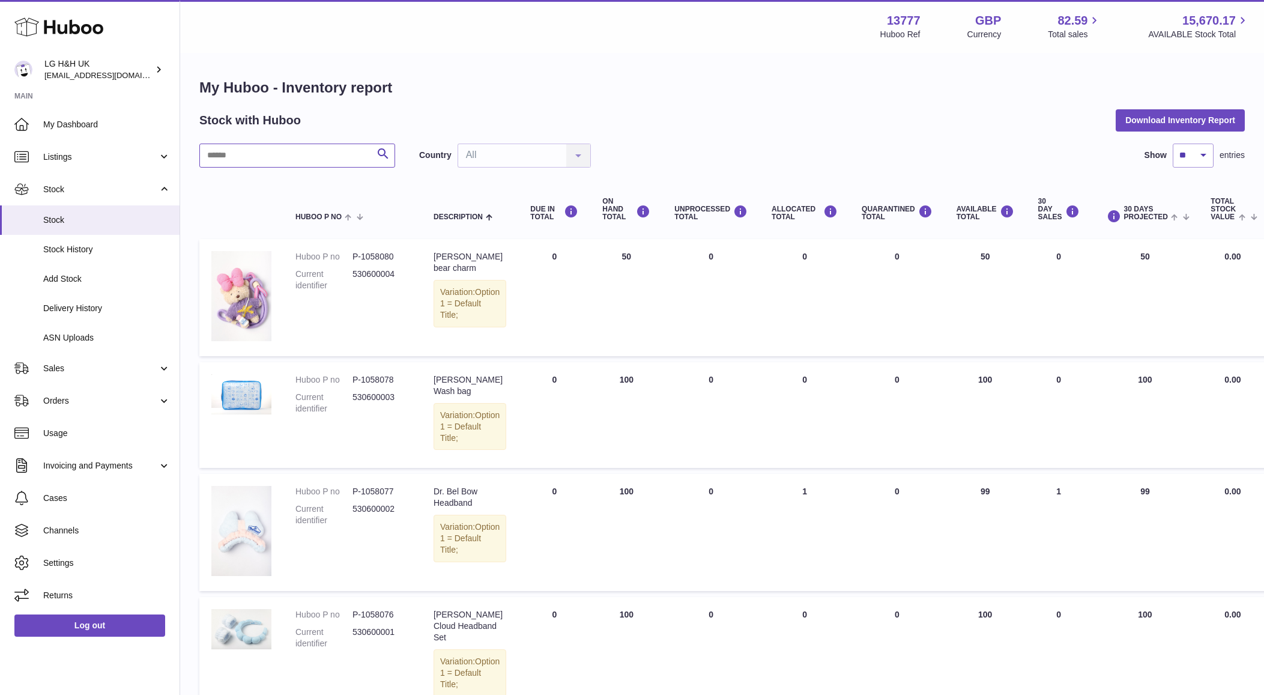
click at [338, 159] on input "text" at bounding box center [297, 156] width 196 height 24
paste input "********"
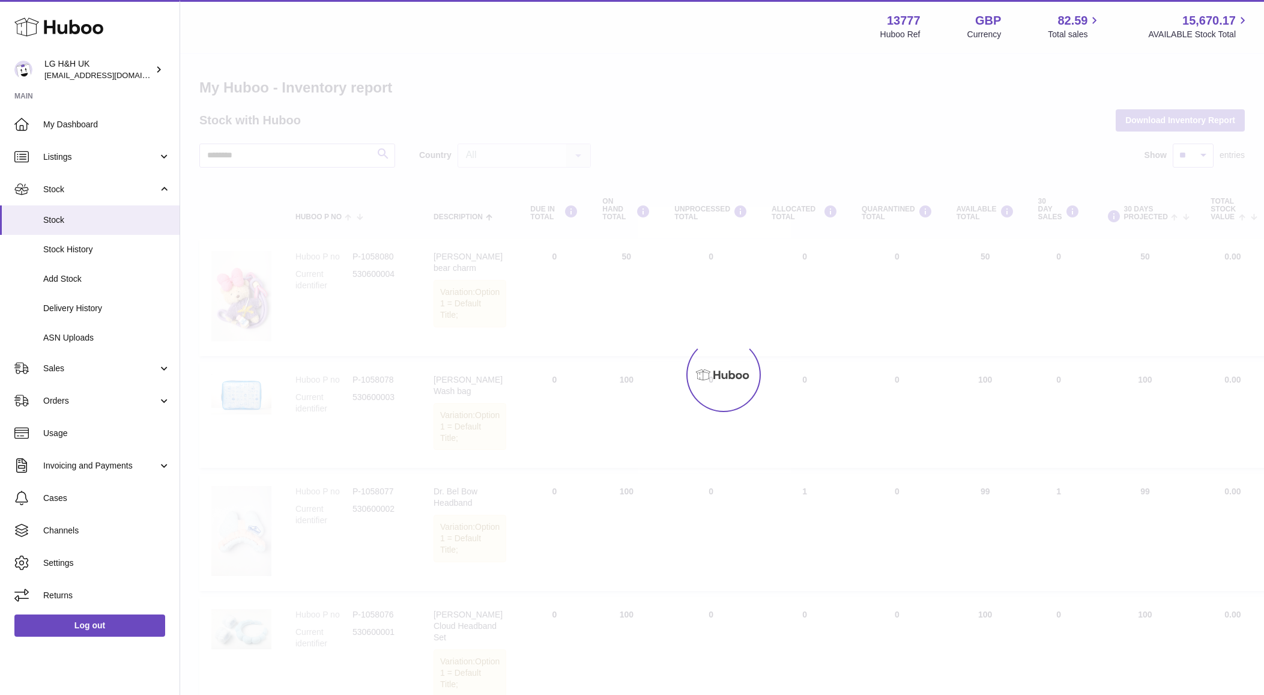
click at [389, 157] on div at bounding box center [722, 374] width 1084 height 641
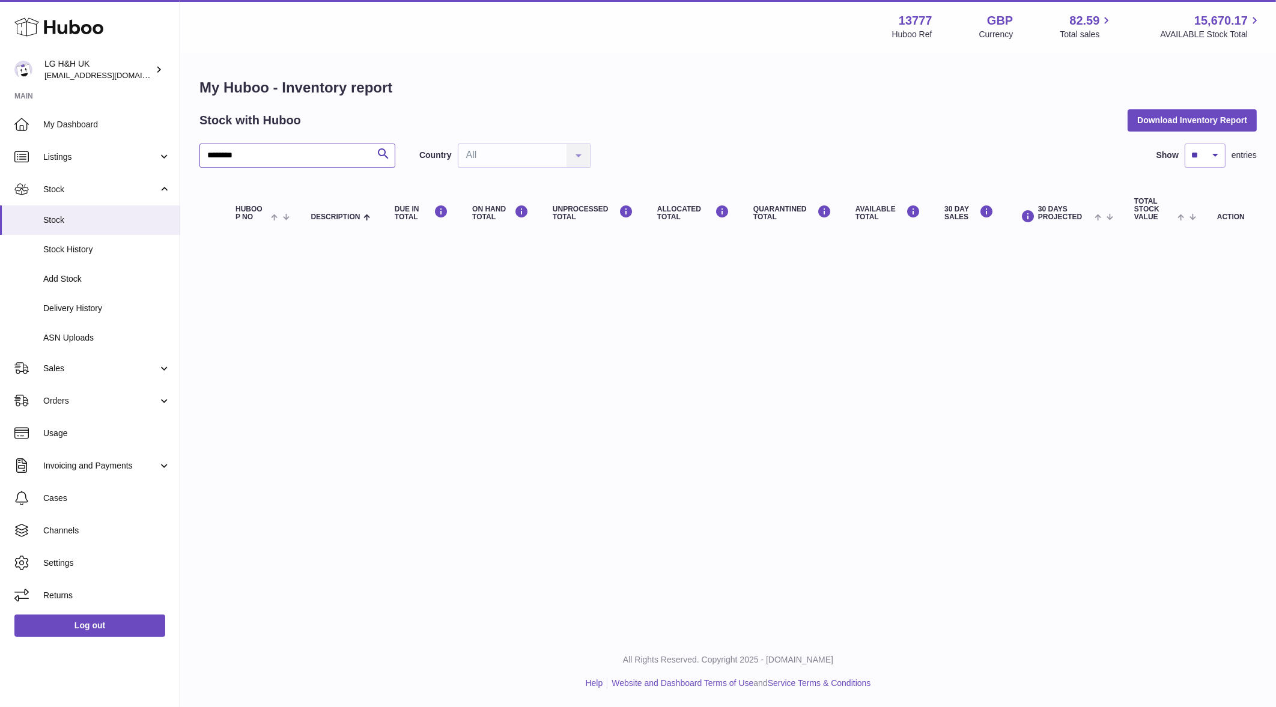
click at [207, 156] on input "********" at bounding box center [297, 156] width 196 height 24
click at [377, 153] on icon "submit" at bounding box center [383, 154] width 14 height 15
click at [380, 153] on icon "submit" at bounding box center [383, 154] width 14 height 15
click at [345, 153] on input "********" at bounding box center [297, 156] width 196 height 24
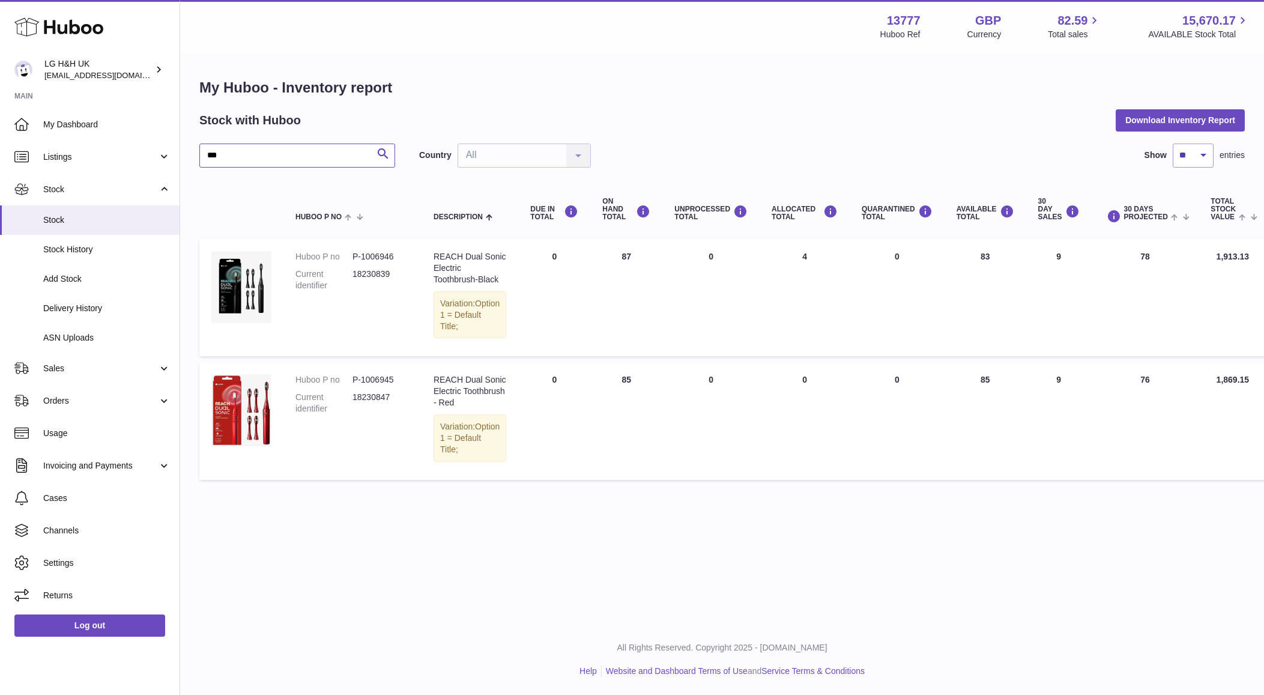
type input "***"
drag, startPoint x: 403, startPoint y: 271, endPoint x: 354, endPoint y: 269, distance: 49.3
click at [354, 269] on dd "18230839" at bounding box center [381, 279] width 57 height 23
copy dd "18230839"
click at [399, 270] on dd "18230839" at bounding box center [381, 279] width 57 height 23
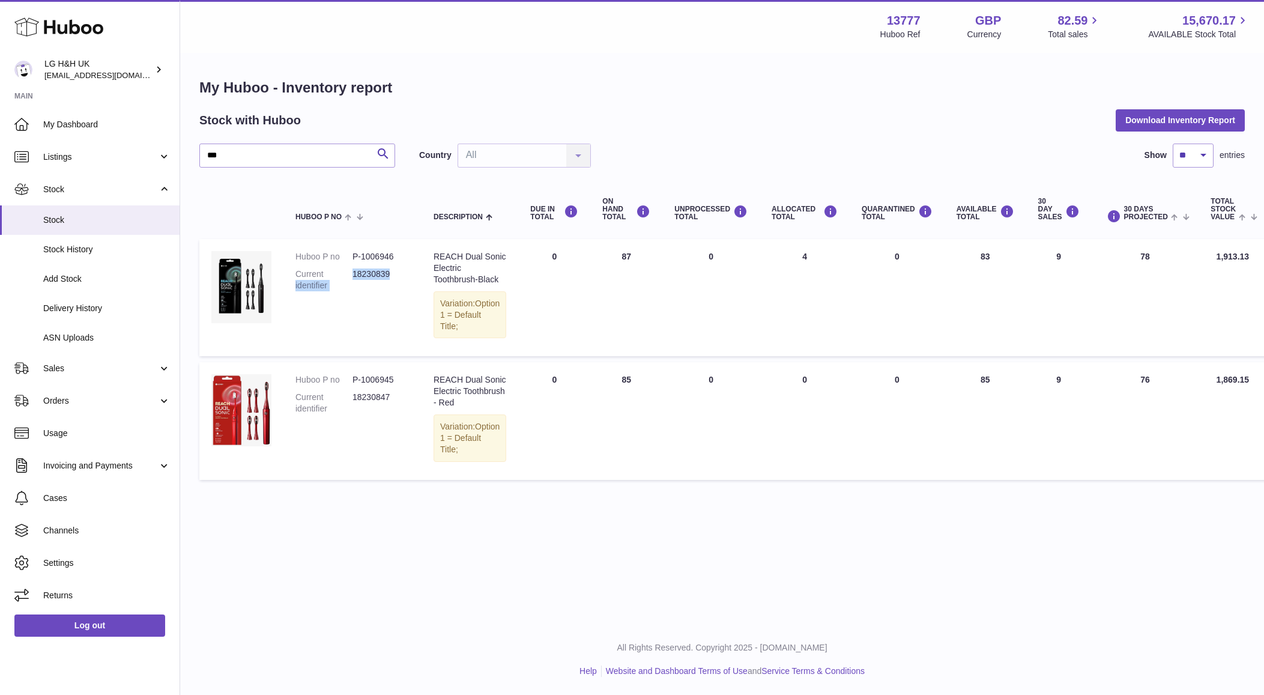
drag, startPoint x: 395, startPoint y: 274, endPoint x: 351, endPoint y: 274, distance: 43.8
click at [351, 274] on dl "Huboo P no P-1006946 Current identifier 18230839" at bounding box center [352, 274] width 114 height 46
click at [357, 273] on dd "18230839" at bounding box center [381, 279] width 57 height 23
click at [360, 273] on dd "18230839" at bounding box center [381, 279] width 57 height 23
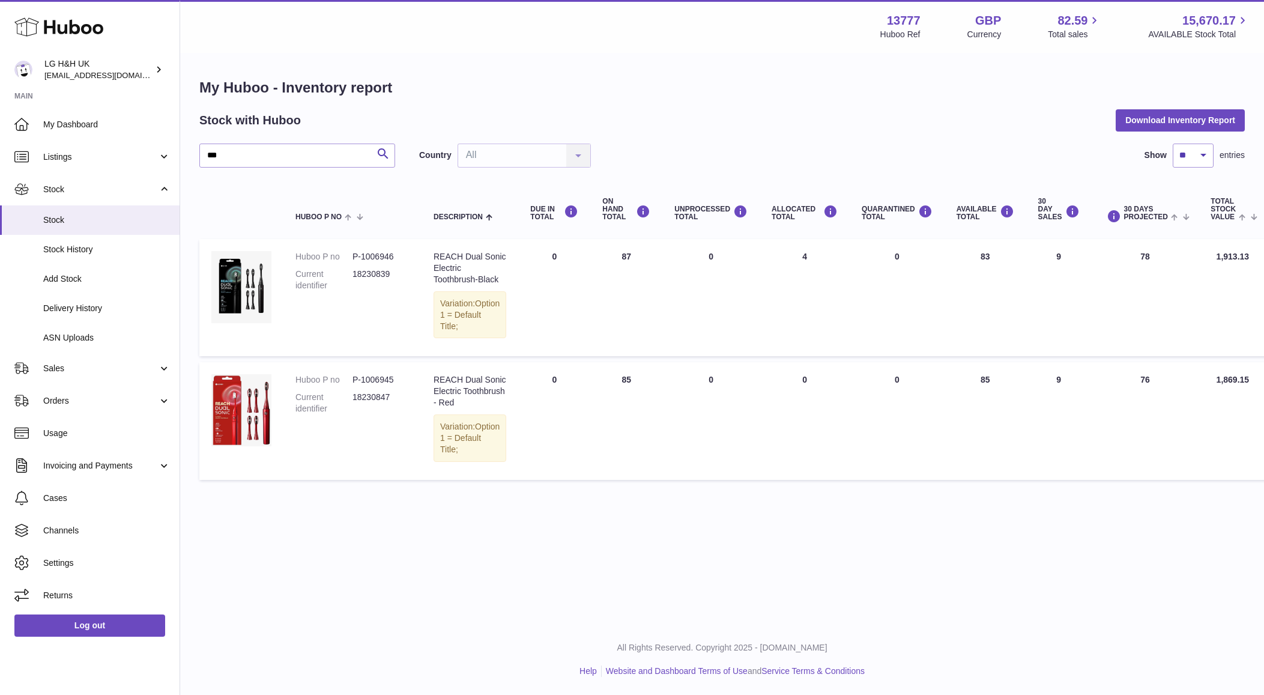
click at [380, 404] on dd "18230847" at bounding box center [381, 403] width 57 height 23
copy dd "18230847"
click at [388, 356] on td "Huboo P no P-1006946 Current identifier 18230839" at bounding box center [352, 297] width 138 height 117
click at [380, 407] on dd "18230847" at bounding box center [381, 403] width 57 height 23
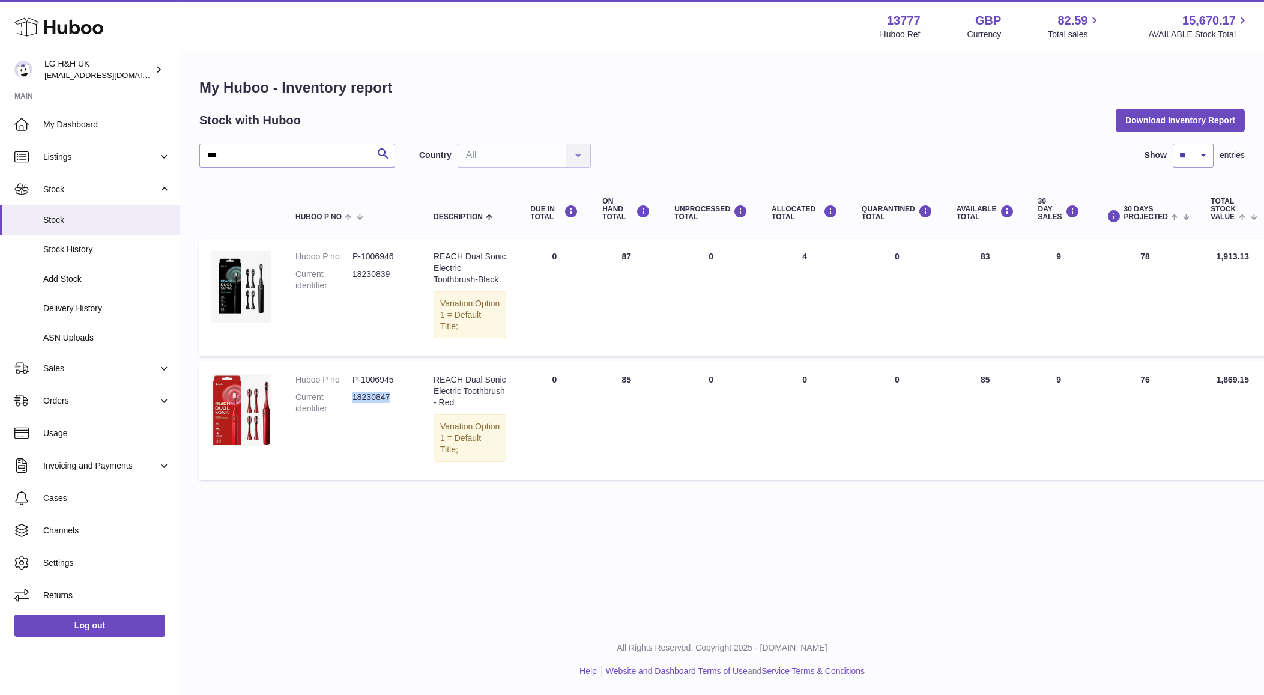
click at [380, 407] on dd "18230847" at bounding box center [381, 403] width 57 height 23
copy dd "18230847"
click at [923, 27] on div "13777 Huboo Ref GBP Currency 82.59 Total sales 15,670.17 AVAILABLE Stock Total" at bounding box center [1064, 27] width 369 height 28
drag, startPoint x: 922, startPoint y: 19, endPoint x: 877, endPoint y: 23, distance: 44.7
click at [877, 23] on div "Menu Huboo 13777 Huboo Ref GBP Currency 82.59 Total sales 15,670.17 AVAILABLE S…" at bounding box center [722, 27] width 1055 height 28
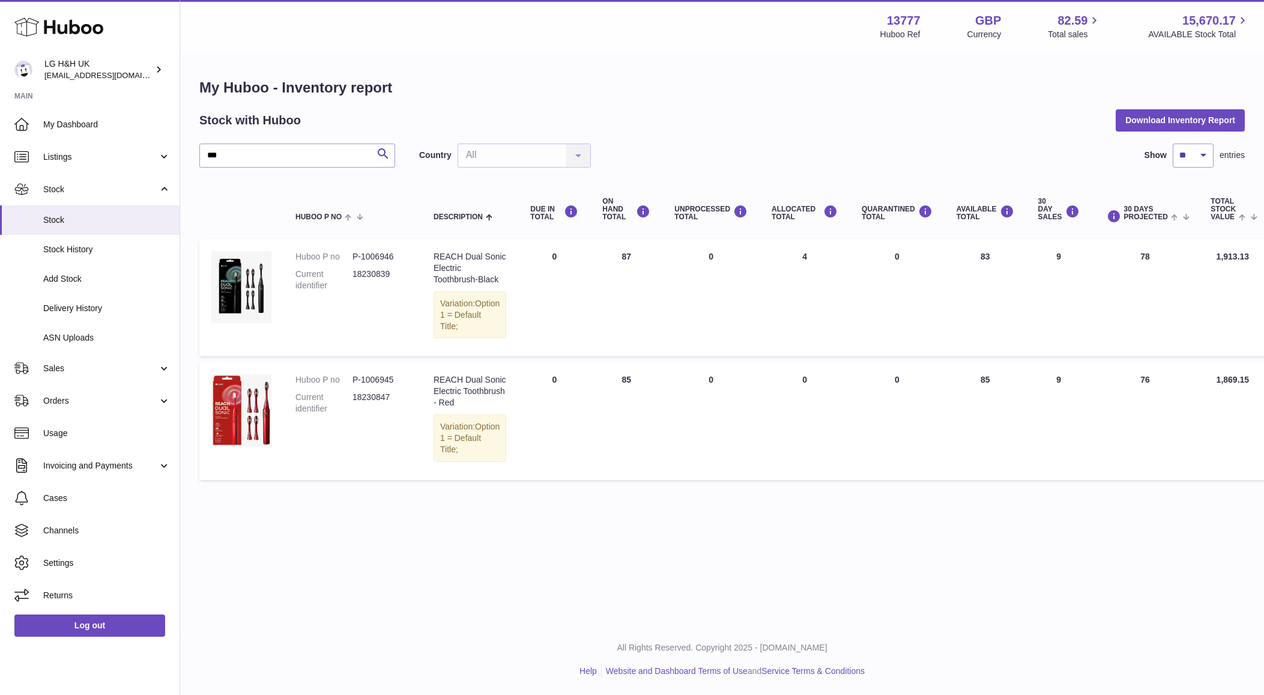
click at [893, 16] on strong "13777" at bounding box center [904, 21] width 34 height 16
copy strong "13777"
click at [78, 216] on span "Stock" at bounding box center [106, 219] width 127 height 11
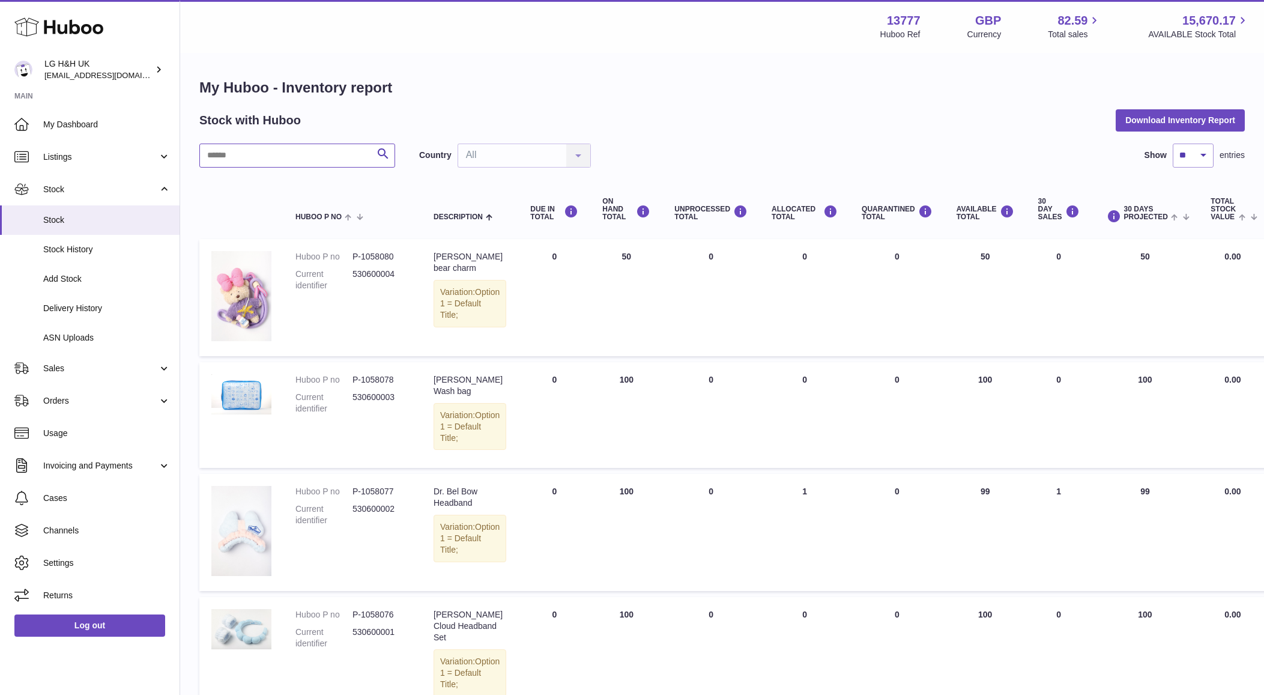
click at [282, 163] on input "text" at bounding box center [297, 156] width 196 height 24
type input "***"
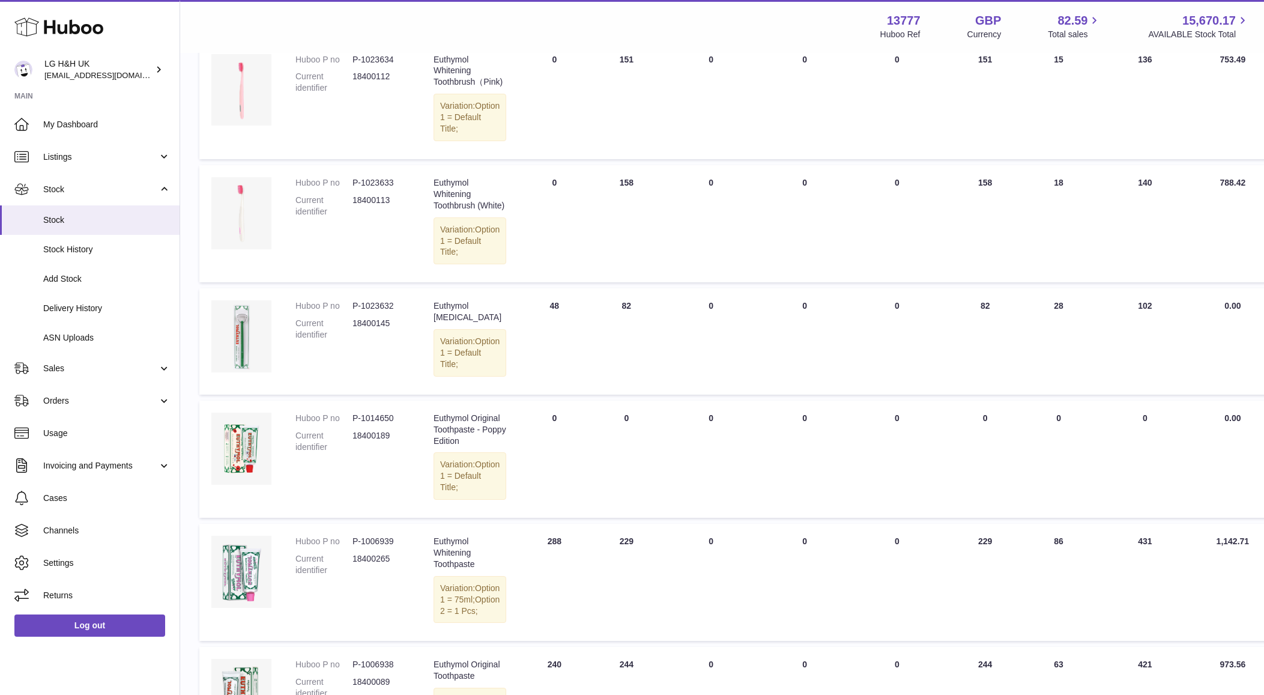
scroll to position [450, 0]
